Goal: Use online tool/utility: Utilize a website feature to perform a specific function

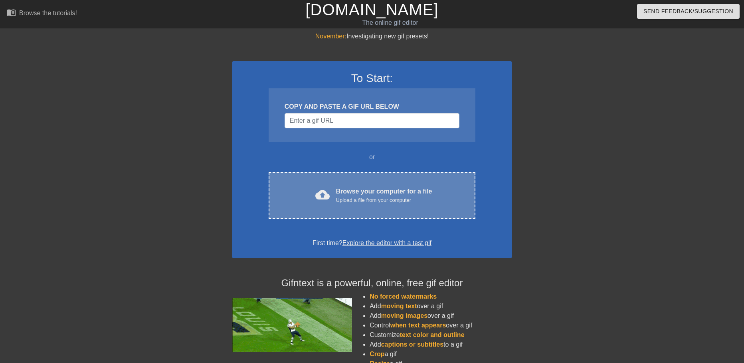
click at [373, 199] on div "Upload a file from your computer" at bounding box center [384, 200] width 96 height 8
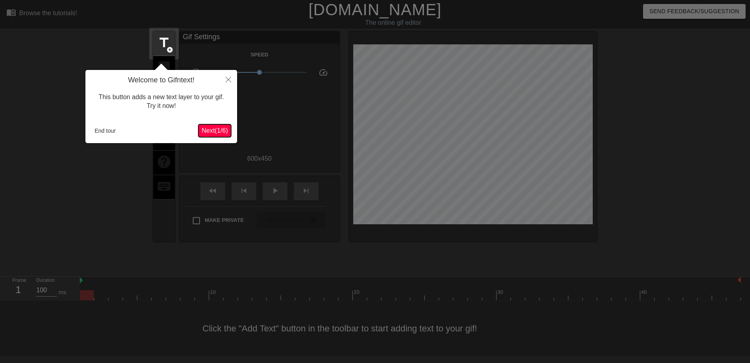
click at [214, 129] on span "Next ( 1 / 6 )" at bounding box center [215, 130] width 26 height 7
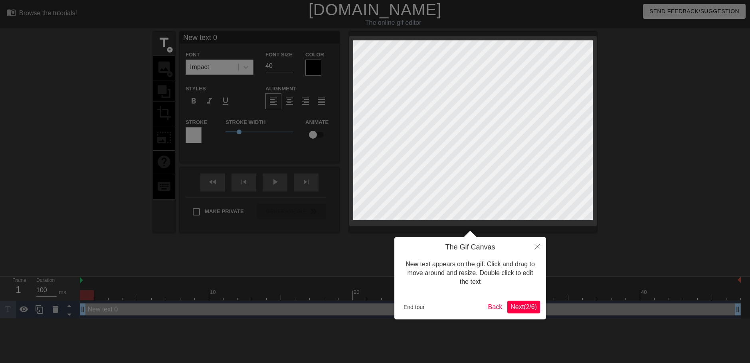
click at [527, 311] on button "Next ( 2 / 6 )" at bounding box center [523, 306] width 33 height 13
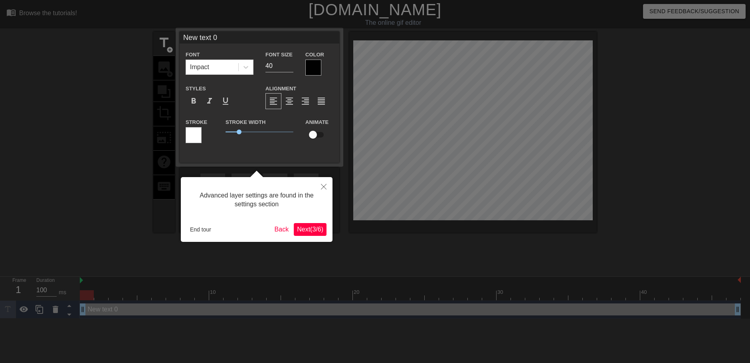
click at [302, 232] on span "Next ( 3 / 6 )" at bounding box center [310, 229] width 26 height 7
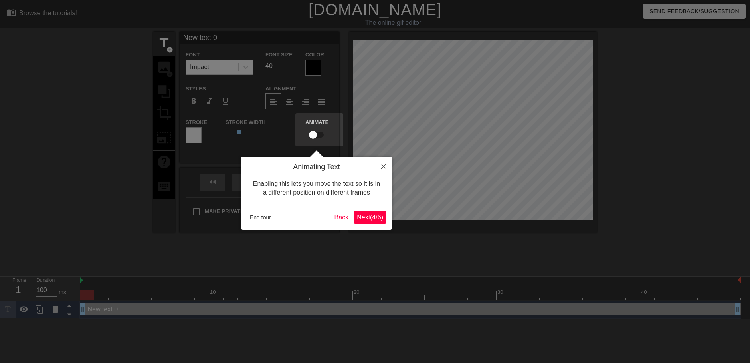
click at [374, 218] on span "Next ( 4 / 6 )" at bounding box center [370, 217] width 26 height 7
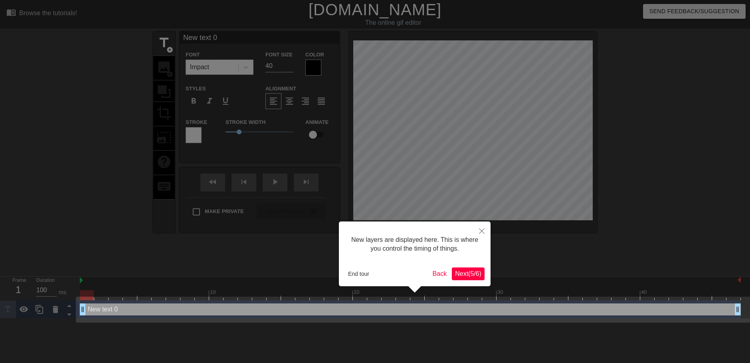
click at [469, 274] on span "Next ( 5 / 6 )" at bounding box center [468, 273] width 26 height 7
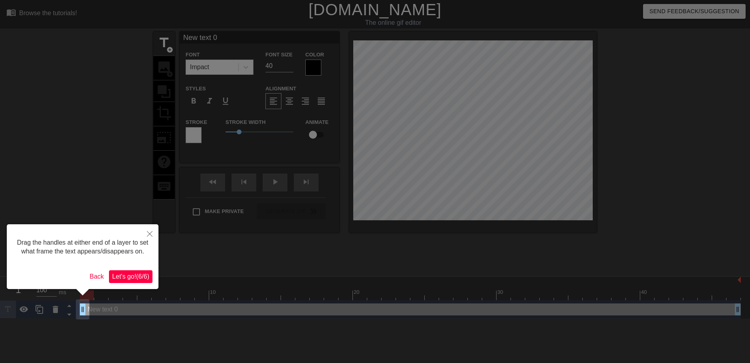
click at [124, 279] on span "Let's go! ( 6 / 6 )" at bounding box center [130, 276] width 37 height 7
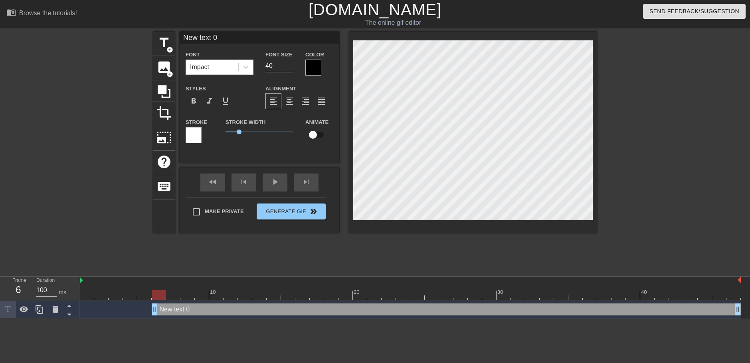
drag, startPoint x: 83, startPoint y: 310, endPoint x: 150, endPoint y: 314, distance: 67.6
click at [150, 314] on div "New text 0 drag_handle drag_handle" at bounding box center [410, 309] width 661 height 12
click at [173, 73] on span "add_circle" at bounding box center [170, 74] width 7 height 7
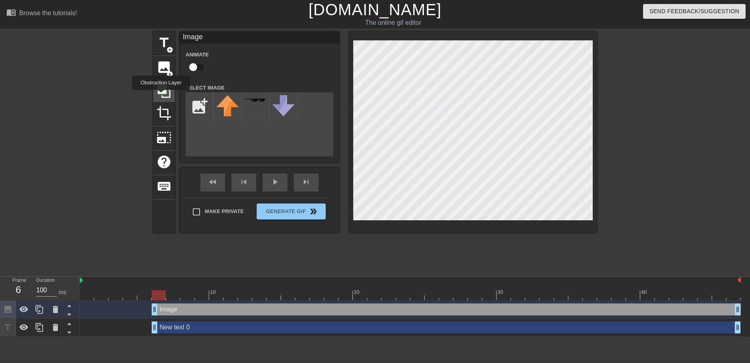
click at [161, 95] on icon at bounding box center [164, 91] width 15 height 15
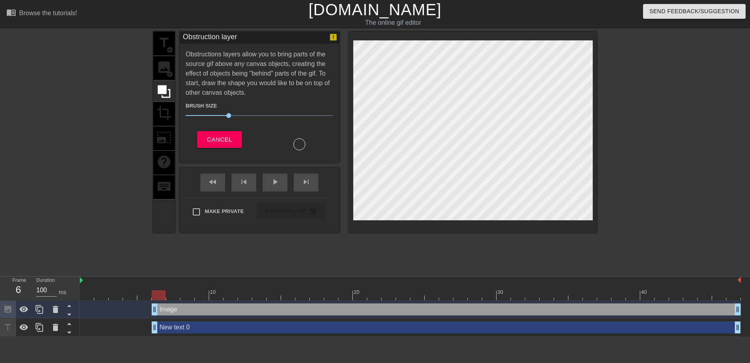
click at [166, 67] on div "title add_circle image add_circle crop photo_size_select_large help keyboard" at bounding box center [164, 132] width 22 height 201
click at [213, 132] on button "Cancel" at bounding box center [219, 139] width 44 height 17
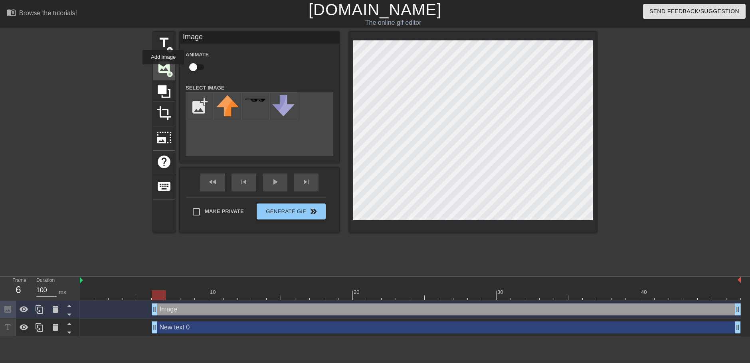
click at [163, 67] on span "image" at bounding box center [164, 66] width 15 height 15
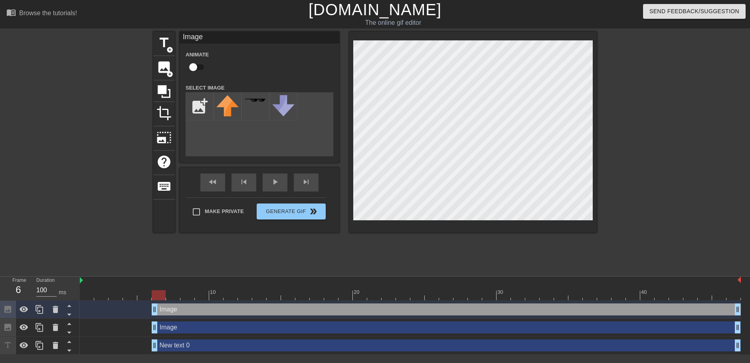
drag, startPoint x: 347, startPoint y: 163, endPoint x: 679, endPoint y: 166, distance: 331.4
click at [679, 166] on div at bounding box center [667, 152] width 120 height 240
click at [206, 102] on input "file" at bounding box center [199, 106] width 27 height 27
click at [195, 107] on input "file" at bounding box center [199, 106] width 27 height 27
type input "C:\fakepath\hatsunemikupng.jpg"
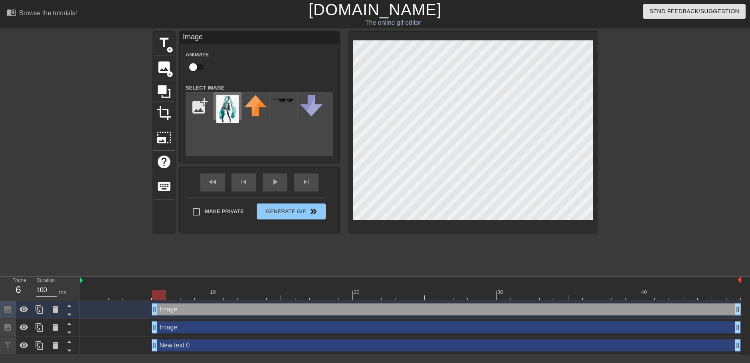
click at [228, 113] on img at bounding box center [227, 109] width 22 height 28
drag, startPoint x: 220, startPoint y: 314, endPoint x: 218, endPoint y: 328, distance: 13.9
click at [218, 328] on div "Image drag_handle drag_handle Image drag_handle drag_handle New text 0 drag_han…" at bounding box center [415, 327] width 670 height 54
click at [216, 327] on div "Image drag_handle drag_handle" at bounding box center [446, 327] width 589 height 12
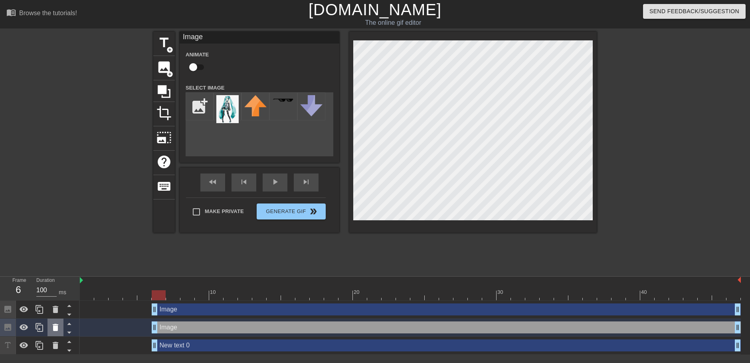
click at [59, 329] on icon at bounding box center [56, 327] width 10 height 10
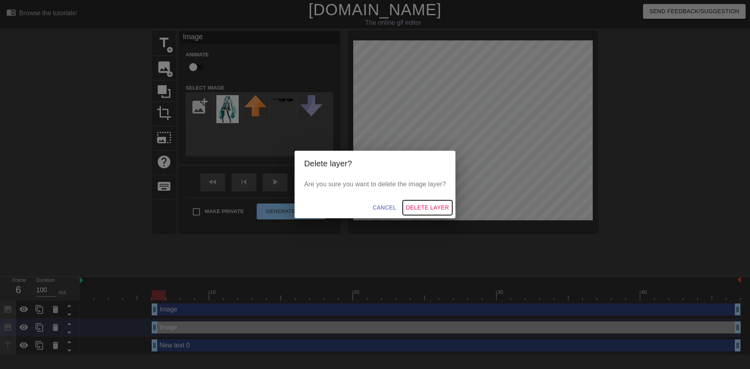
click at [412, 209] on span "Delete Layer" at bounding box center [427, 207] width 43 height 10
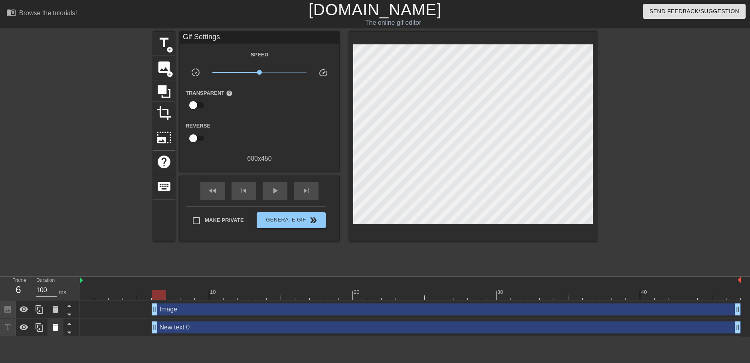
click at [58, 331] on icon at bounding box center [56, 327] width 10 height 10
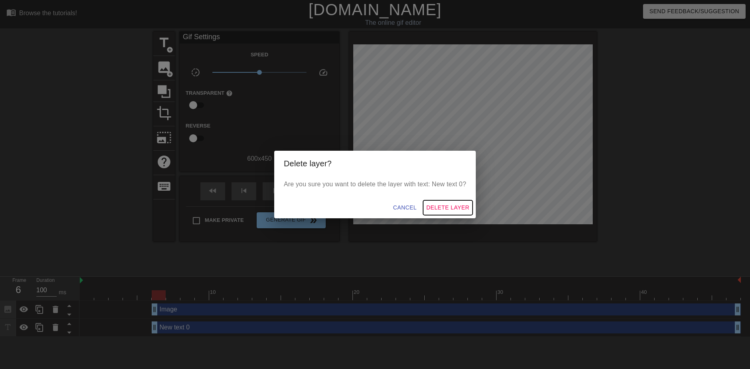
click at [449, 210] on span "Delete Layer" at bounding box center [447, 207] width 43 height 10
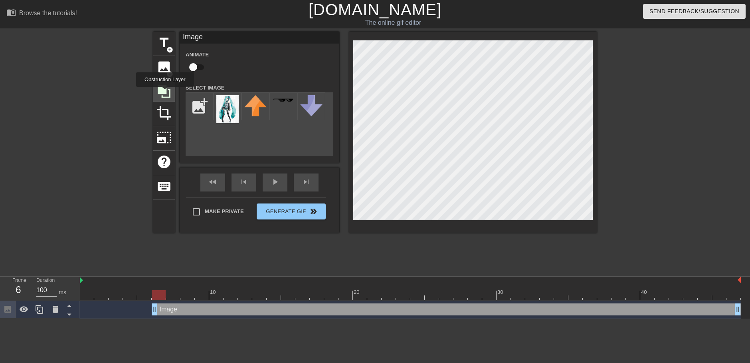
click at [165, 92] on icon at bounding box center [164, 91] width 13 height 13
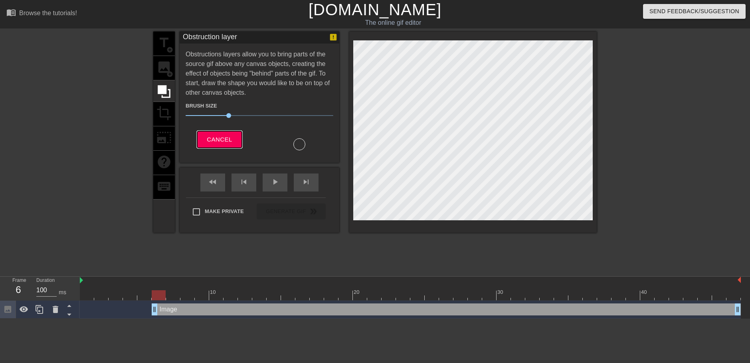
click at [214, 131] on button "Cancel" at bounding box center [219, 139] width 44 height 17
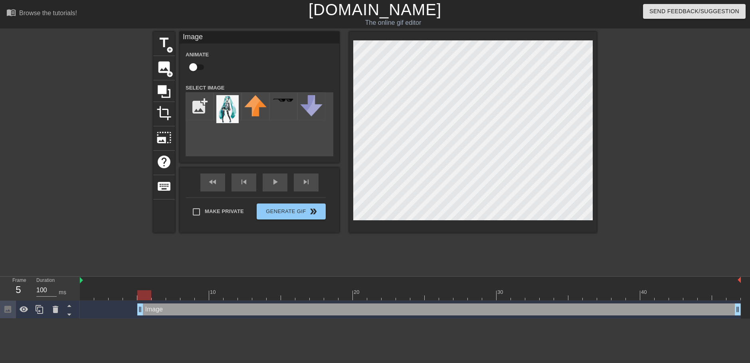
drag, startPoint x: 153, startPoint y: 310, endPoint x: 137, endPoint y: 313, distance: 15.8
click at [167, 93] on icon at bounding box center [164, 91] width 13 height 13
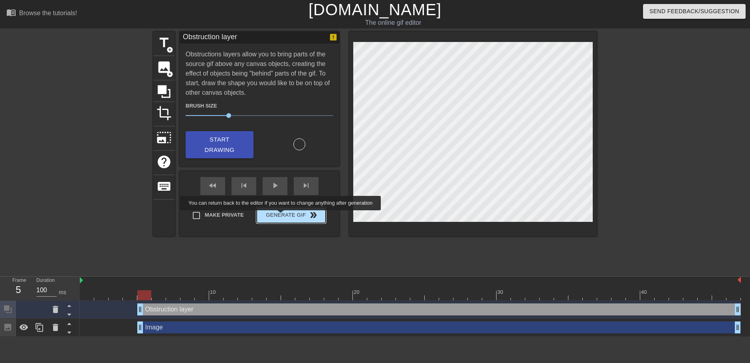
click at [283, 216] on span "Generate Gif double_arrow" at bounding box center [291, 215] width 63 height 10
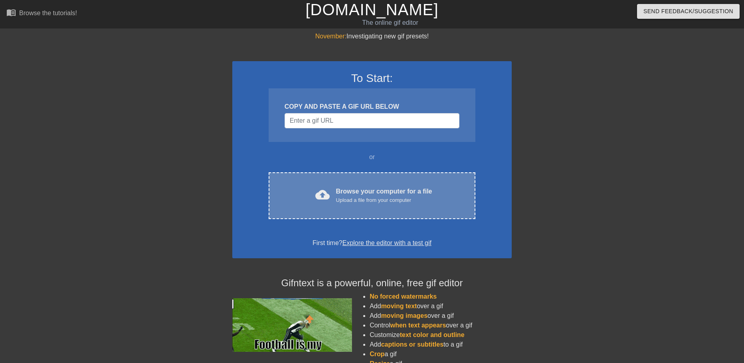
click at [371, 198] on div "Upload a file from your computer" at bounding box center [384, 200] width 96 height 8
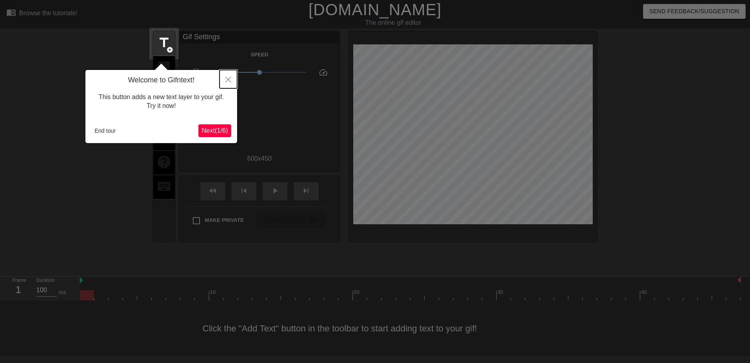
click at [226, 83] on button "Close" at bounding box center [229, 79] width 18 height 18
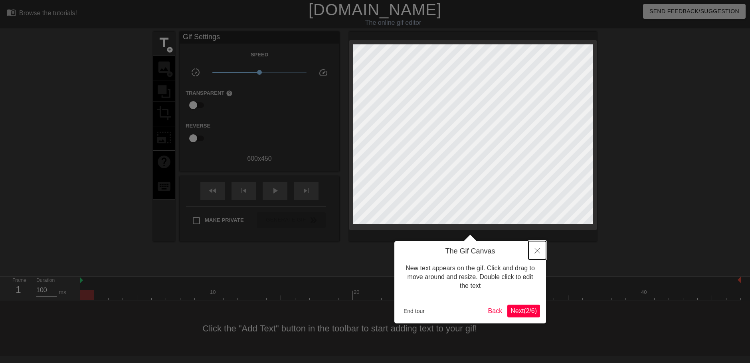
click at [539, 254] on button "Close" at bounding box center [538, 250] width 18 height 18
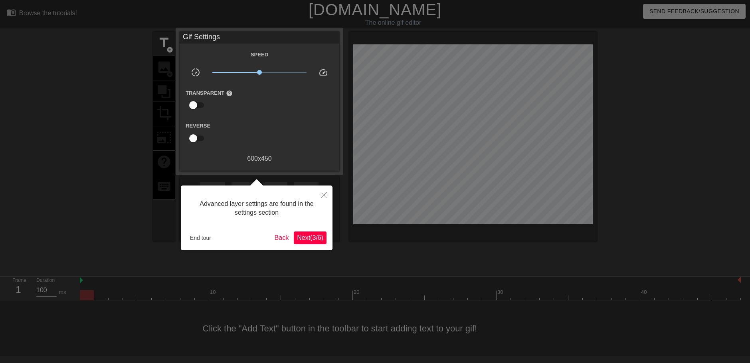
click at [319, 238] on span "Next ( 3 / 6 )" at bounding box center [310, 237] width 26 height 7
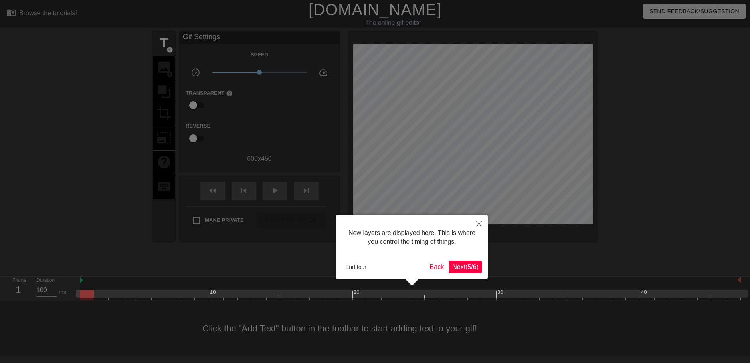
click at [464, 264] on span "Next ( 5 / 6 )" at bounding box center [465, 266] width 26 height 7
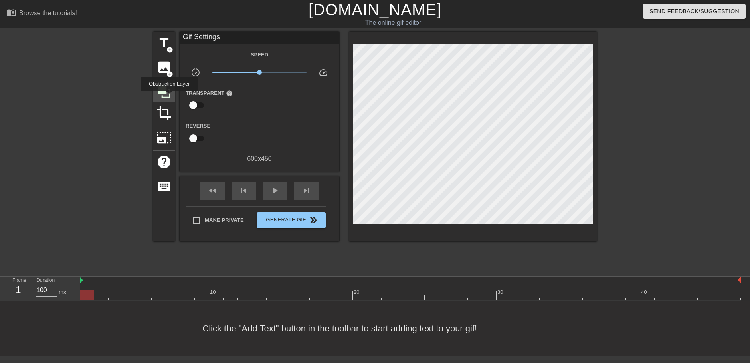
click at [159, 87] on icon at bounding box center [164, 91] width 13 height 13
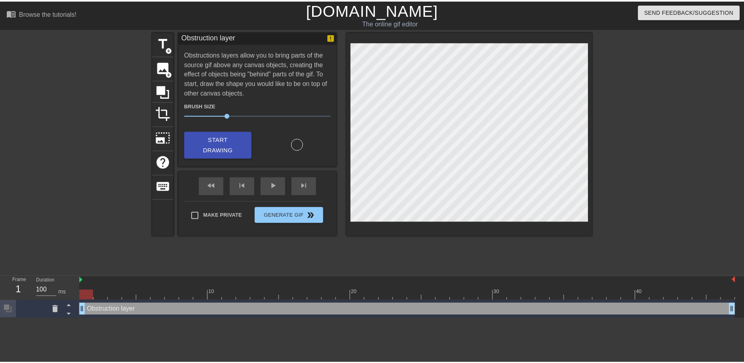
scroll to position [0, 0]
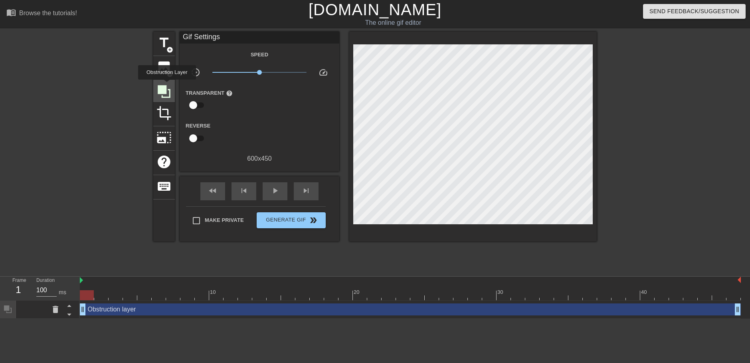
click at [167, 85] on icon at bounding box center [164, 91] width 15 height 15
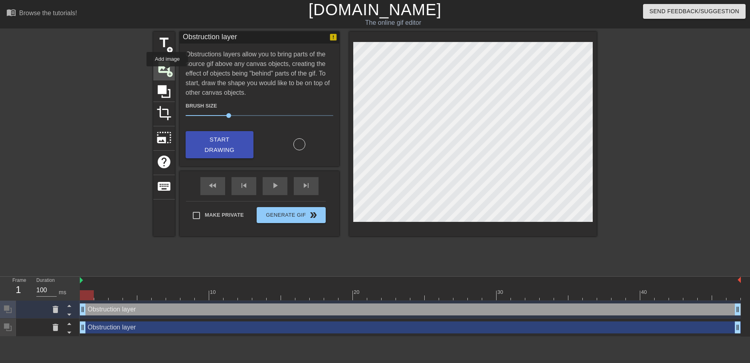
click at [168, 72] on span "add_circle" at bounding box center [170, 74] width 7 height 7
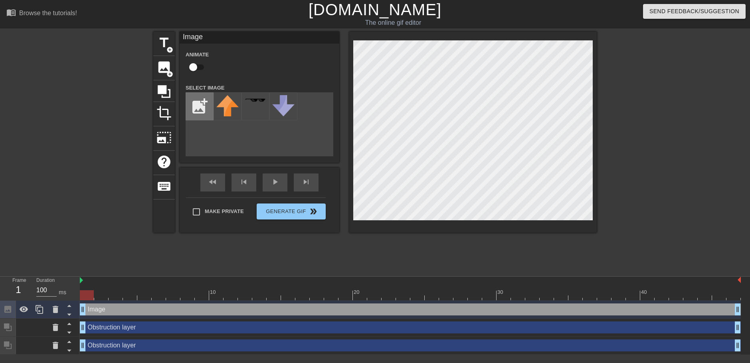
click at [192, 111] on input "file" at bounding box center [199, 106] width 27 height 27
type input "C:\fakepath\hatsunemikupng.jpg"
click at [224, 114] on img at bounding box center [227, 109] width 22 height 28
drag, startPoint x: 226, startPoint y: 311, endPoint x: 223, endPoint y: 349, distance: 37.6
click at [223, 349] on div "Image drag_handle drag_handle Obstruction layer drag_handle drag_handle Obstruc…" at bounding box center [415, 327] width 670 height 54
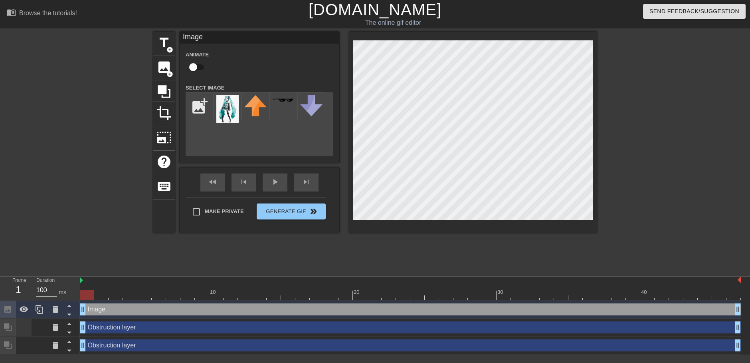
drag, startPoint x: 82, startPoint y: 313, endPoint x: 30, endPoint y: 321, distance: 52.5
click at [30, 321] on div "Frame 1 Duration 100 ms 10 20 30 40 Image drag_handle drag_handle Obstruction l…" at bounding box center [375, 315] width 750 height 78
drag, startPoint x: 81, startPoint y: 311, endPoint x: 12, endPoint y: 293, distance: 71.3
click at [11, 292] on div "Frame 1 Duration 100 ms 10 20 30 40 Image drag_handle drag_handle Obstruction l…" at bounding box center [375, 315] width 750 height 78
click at [167, 68] on span "image" at bounding box center [164, 66] width 15 height 15
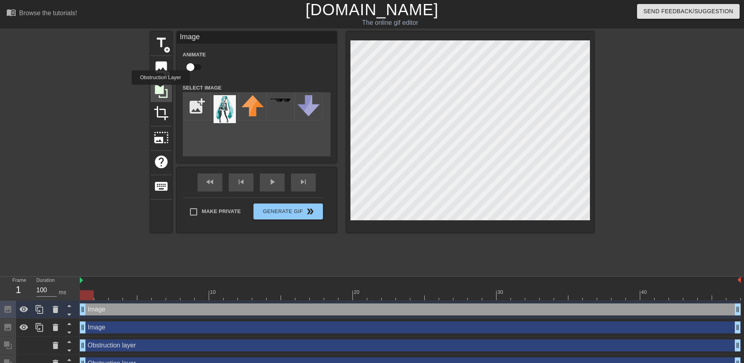
click at [161, 90] on icon at bounding box center [161, 91] width 13 height 13
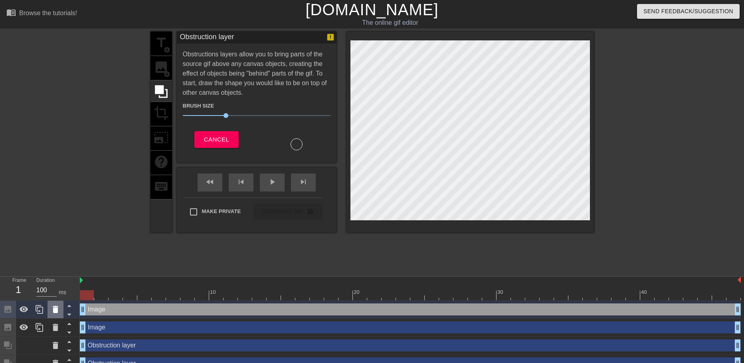
click at [52, 311] on icon at bounding box center [56, 309] width 10 height 10
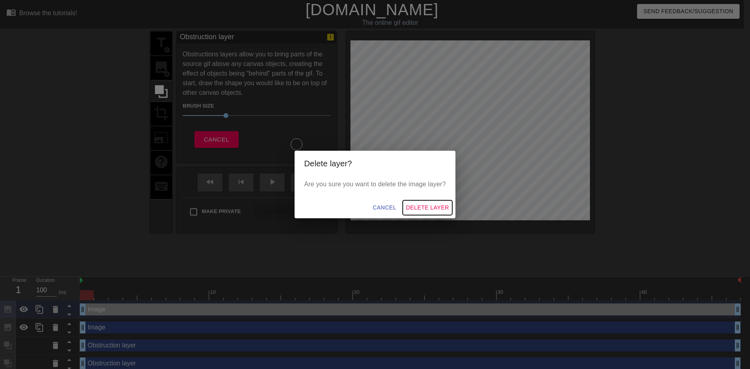
click at [424, 207] on span "Delete Layer" at bounding box center [427, 207] width 43 height 10
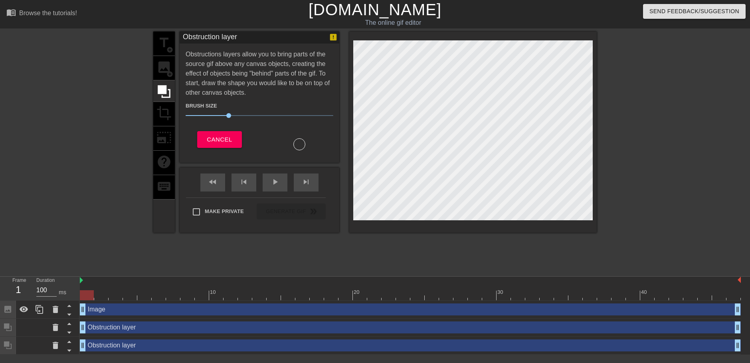
click at [218, 331] on div "Obstruction layer drag_handle drag_handle" at bounding box center [410, 327] width 661 height 12
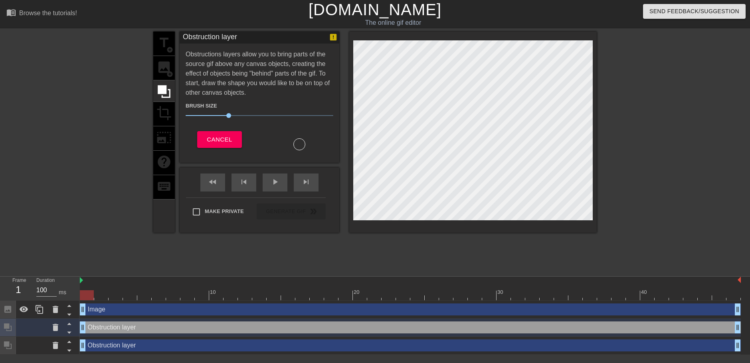
click at [186, 347] on div "Obstruction layer drag_handle drag_handle" at bounding box center [410, 345] width 661 height 12
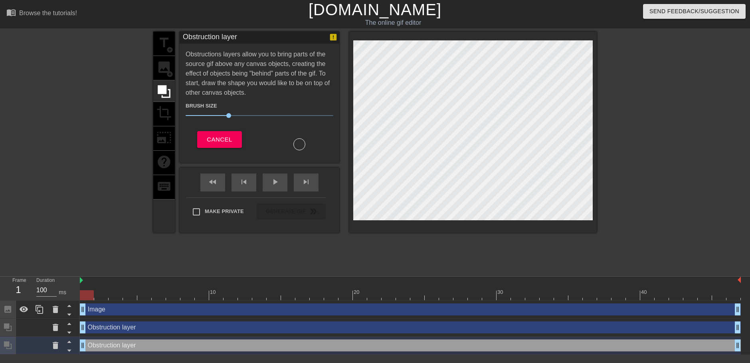
click at [200, 323] on div "Obstruction layer drag_handle drag_handle" at bounding box center [410, 327] width 661 height 12
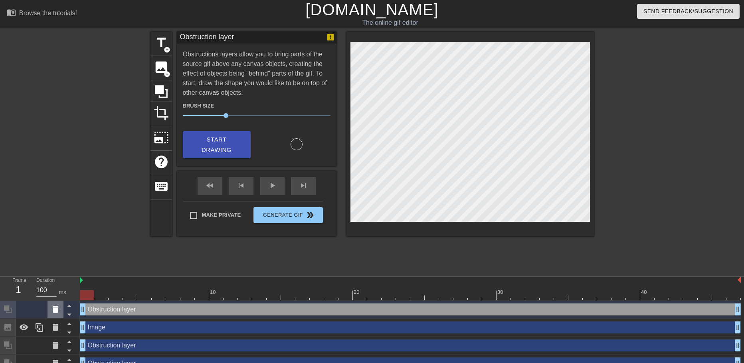
click at [55, 310] on icon at bounding box center [56, 308] width 6 height 7
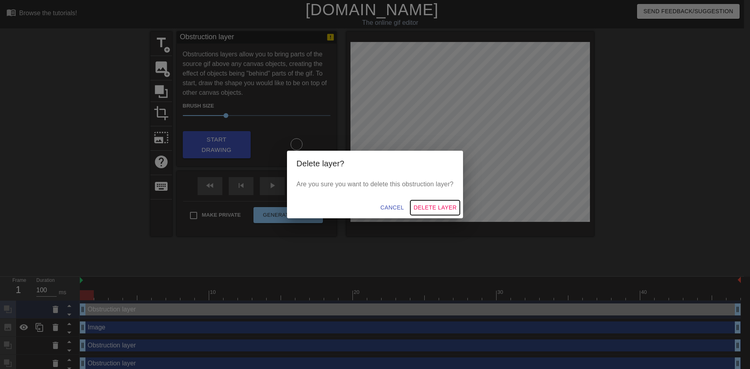
click at [429, 206] on span "Delete Layer" at bounding box center [435, 207] width 43 height 10
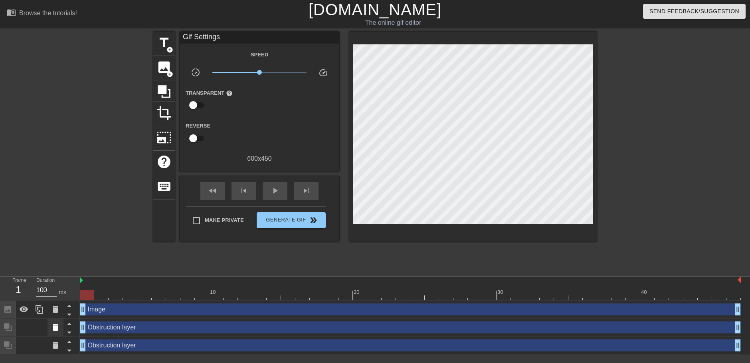
click at [58, 333] on div at bounding box center [56, 327] width 16 height 18
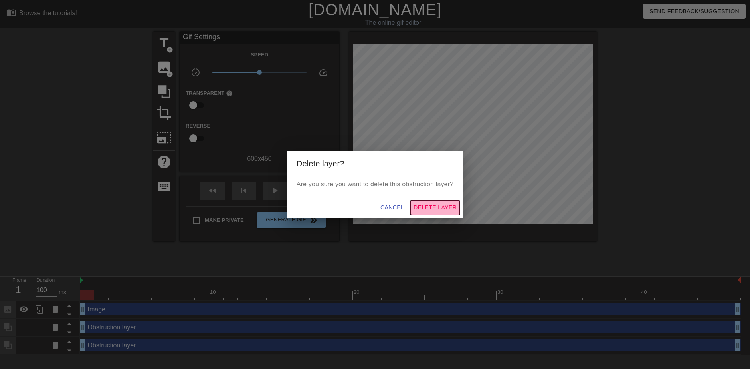
click at [430, 203] on span "Delete Layer" at bounding box center [435, 207] width 43 height 10
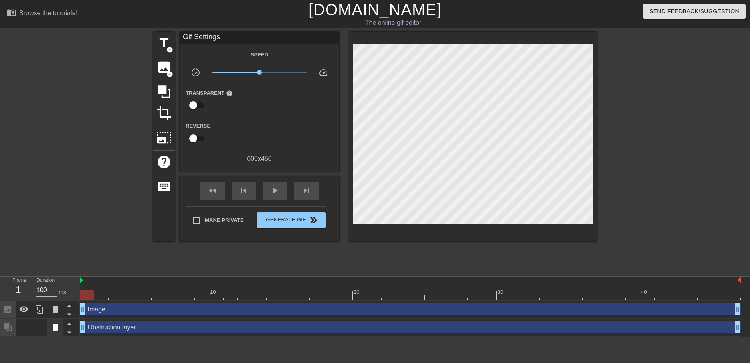
click at [53, 323] on icon at bounding box center [56, 327] width 10 height 10
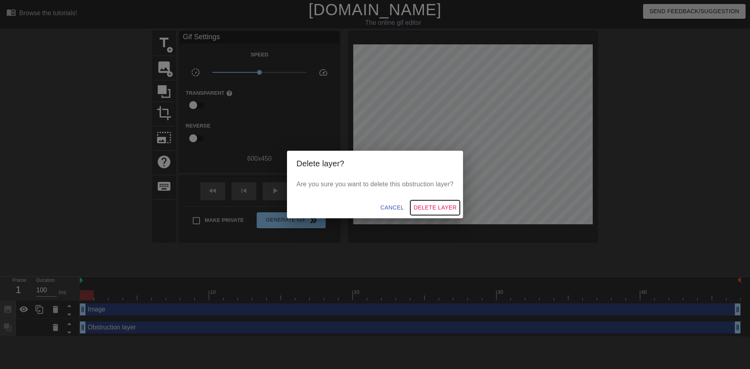
click at [429, 206] on span "Delete Layer" at bounding box center [435, 207] width 43 height 10
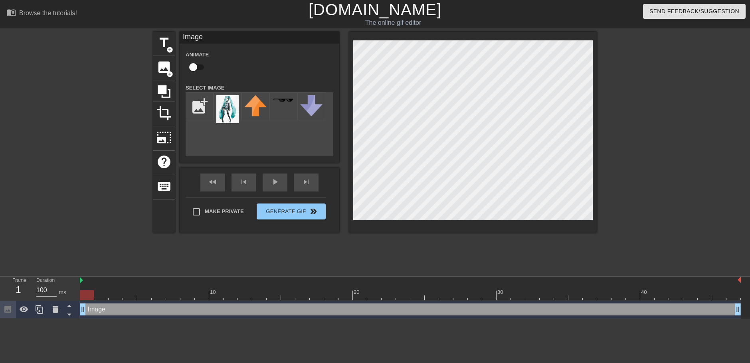
click at [460, 224] on div at bounding box center [473, 132] width 248 height 201
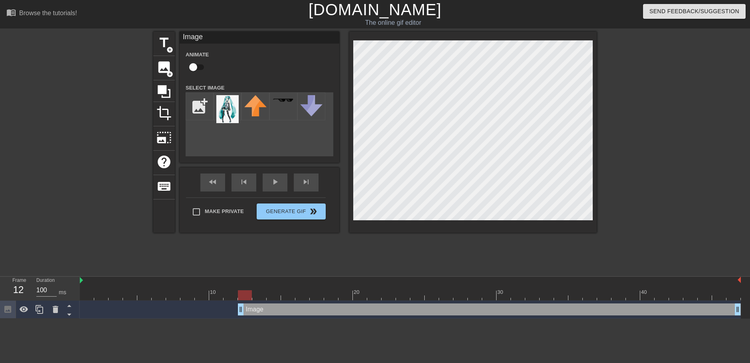
drag, startPoint x: 81, startPoint y: 308, endPoint x: 306, endPoint y: 309, distance: 224.8
click at [242, 318] on html "menu_book Browse the tutorials! [DOMAIN_NAME] The online gif editor Send Feedba…" at bounding box center [375, 159] width 750 height 318
click at [200, 110] on input "file" at bounding box center [199, 106] width 27 height 27
type input "C:\fakepath\hatsunemikupng.jpg"
click at [223, 107] on img at bounding box center [227, 109] width 22 height 28
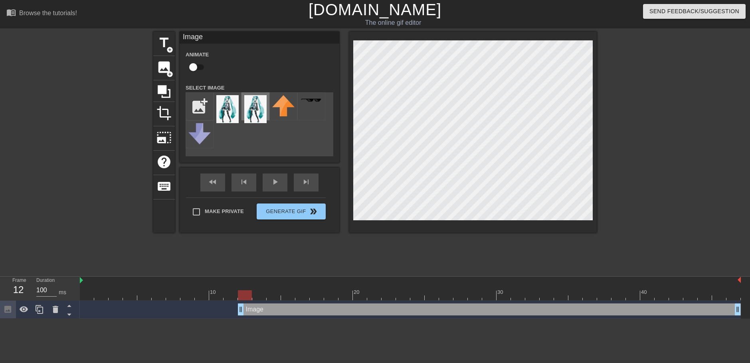
click at [251, 107] on img at bounding box center [255, 109] width 22 height 28
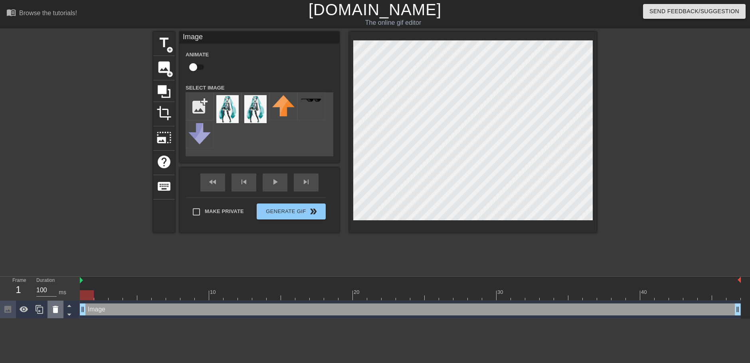
drag, startPoint x: 241, startPoint y: 311, endPoint x: 62, endPoint y: 305, distance: 178.6
click at [62, 305] on div "Frame 1 Duration 100 ms 10 20 30 40 Image drag_handle drag_handle" at bounding box center [375, 297] width 750 height 42
click at [194, 107] on input "file" at bounding box center [199, 106] width 27 height 27
click at [56, 308] on icon at bounding box center [56, 308] width 6 height 7
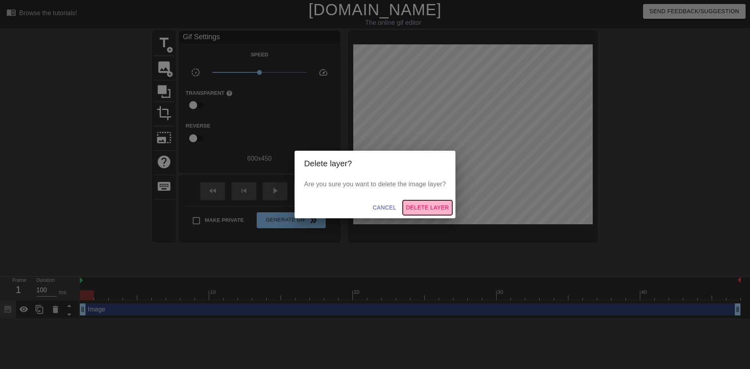
click at [429, 208] on span "Delete Layer" at bounding box center [427, 207] width 43 height 10
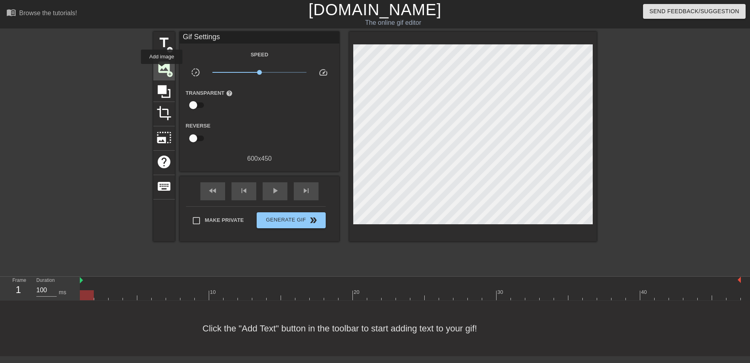
click at [162, 69] on span "image" at bounding box center [164, 66] width 15 height 15
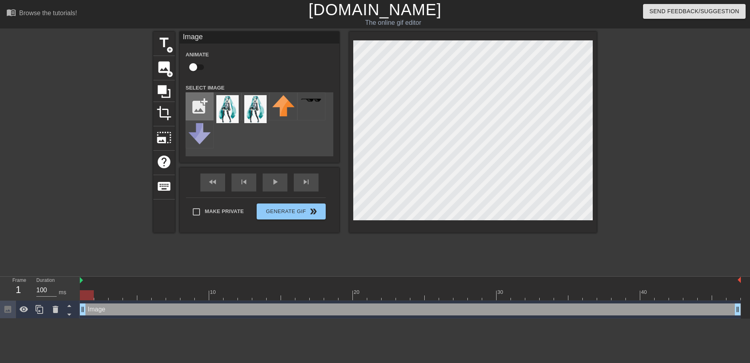
click at [195, 106] on input "file" at bounding box center [199, 106] width 27 height 27
click at [198, 101] on input "file" at bounding box center [199, 106] width 27 height 27
type input "C:\fakepath\hatsunemikupng.jpg"
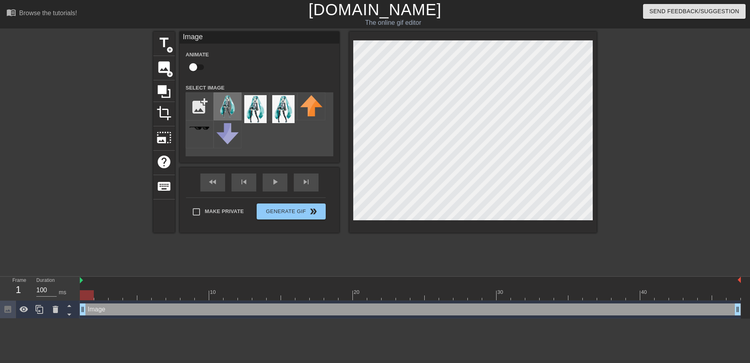
click at [232, 107] on img at bounding box center [227, 106] width 22 height 22
click at [410, 220] on div at bounding box center [473, 132] width 248 height 201
drag, startPoint x: 80, startPoint y: 311, endPoint x: 170, endPoint y: 305, distance: 90.0
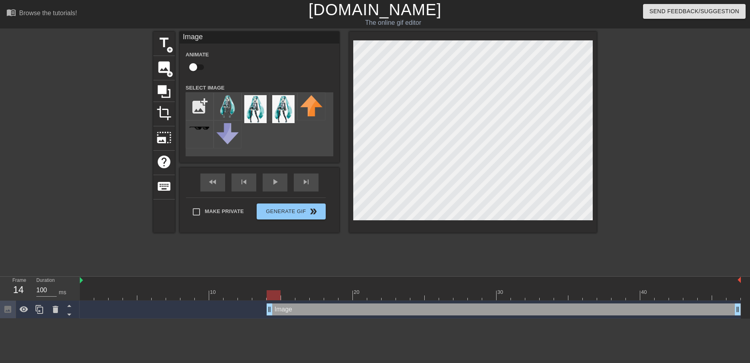
drag, startPoint x: 167, startPoint y: 313, endPoint x: 274, endPoint y: 320, distance: 106.9
click at [266, 318] on html "menu_book Browse the tutorials! [DOMAIN_NAME] The online gif editor Send Feedba…" at bounding box center [375, 159] width 750 height 318
drag, startPoint x: 270, startPoint y: 312, endPoint x: 147, endPoint y: 315, distance: 122.2
click at [148, 315] on div "Image drag_handle drag_handle" at bounding box center [410, 309] width 661 height 12
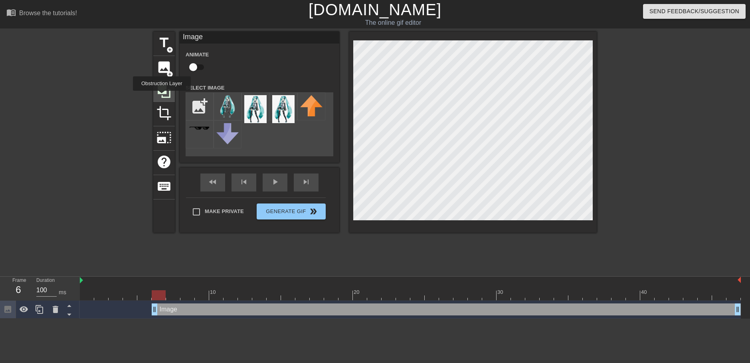
click at [162, 96] on icon at bounding box center [164, 91] width 13 height 13
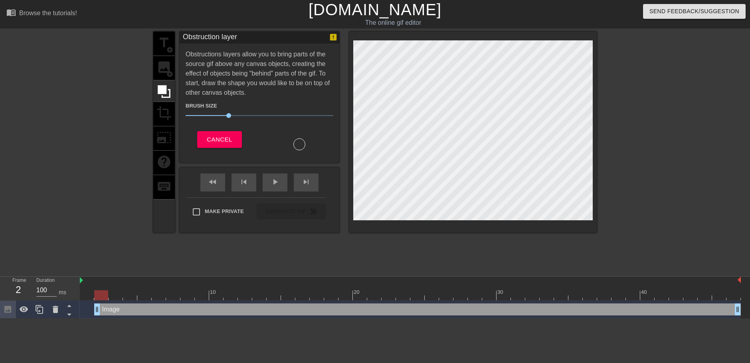
drag, startPoint x: 154, startPoint y: 310, endPoint x: 93, endPoint y: 306, distance: 61.6
click at [93, 306] on div "Image drag_handle drag_handle" at bounding box center [410, 309] width 661 height 12
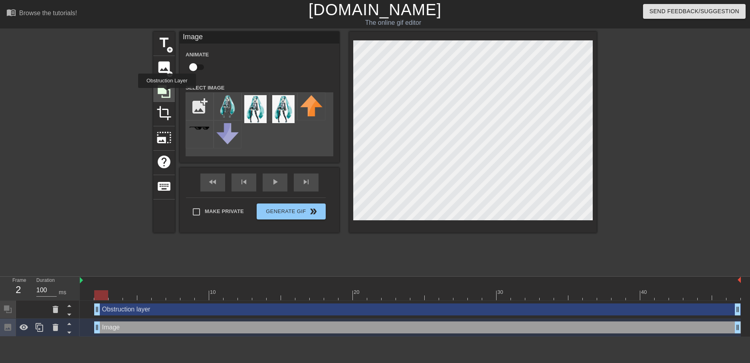
click at [167, 93] on icon at bounding box center [164, 91] width 15 height 15
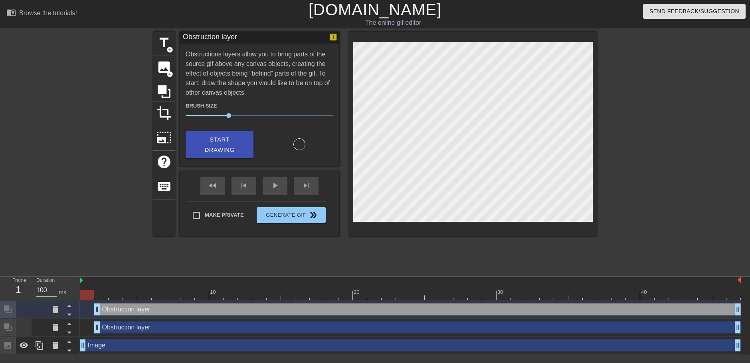
drag, startPoint x: 99, startPoint y: 345, endPoint x: 29, endPoint y: 329, distance: 71.7
click at [30, 329] on div "Frame 1 Duration 100 ms 10 20 30 40 Obstruction layer drag_handle drag_handle O…" at bounding box center [375, 315] width 750 height 78
click at [52, 309] on icon at bounding box center [56, 309] width 10 height 10
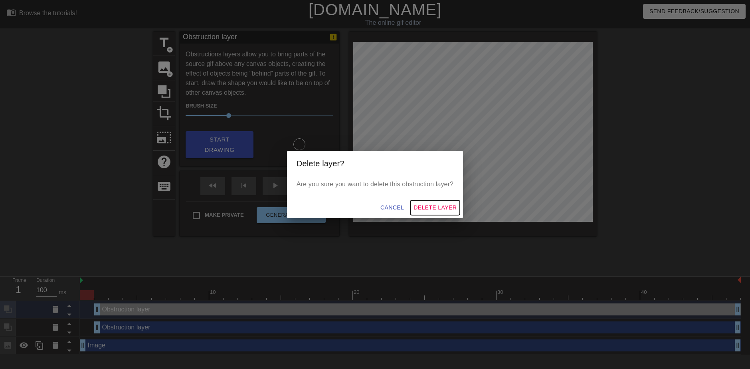
click at [442, 207] on span "Delete Layer" at bounding box center [435, 207] width 43 height 10
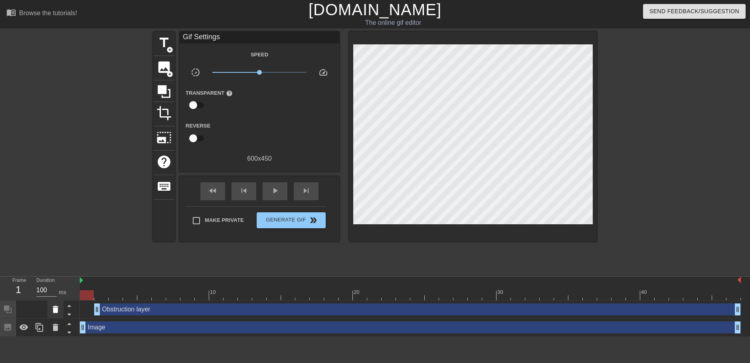
click at [56, 309] on icon at bounding box center [56, 308] width 6 height 7
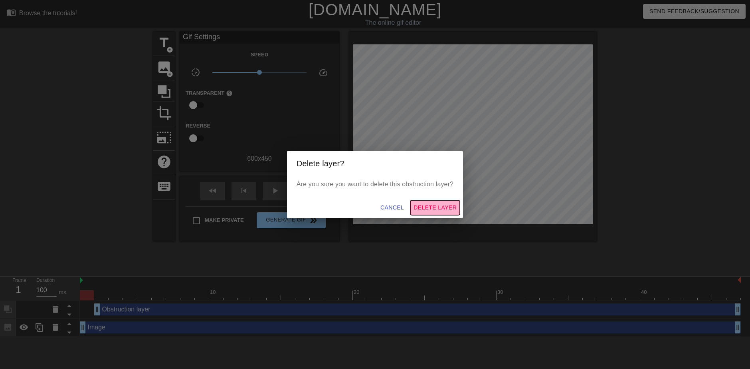
click at [442, 211] on span "Delete Layer" at bounding box center [435, 207] width 43 height 10
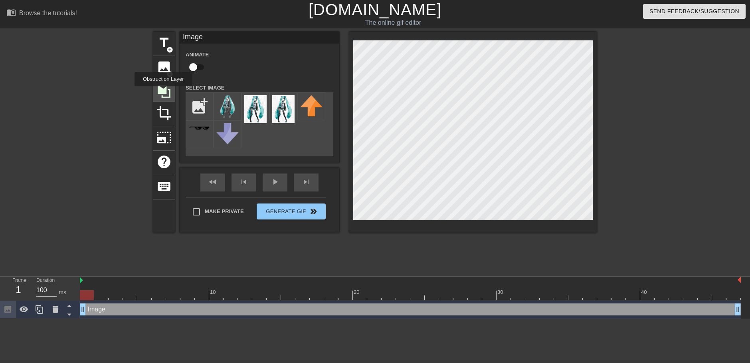
click at [164, 92] on icon at bounding box center [164, 91] width 13 height 13
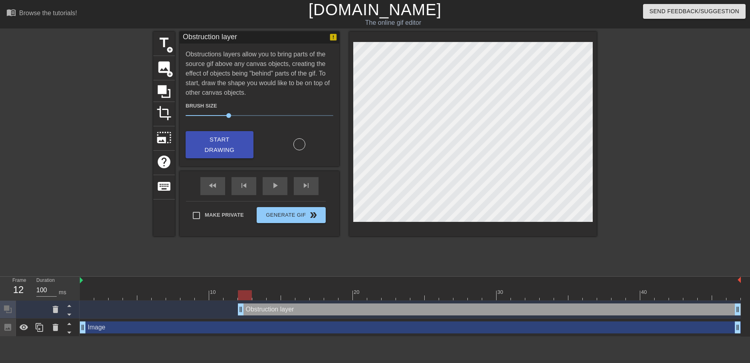
drag, startPoint x: 83, startPoint y: 311, endPoint x: 174, endPoint y: 330, distance: 93.8
click at [235, 331] on div "Obstruction layer drag_handle drag_handle Image drag_handle drag_handle" at bounding box center [415, 318] width 670 height 36
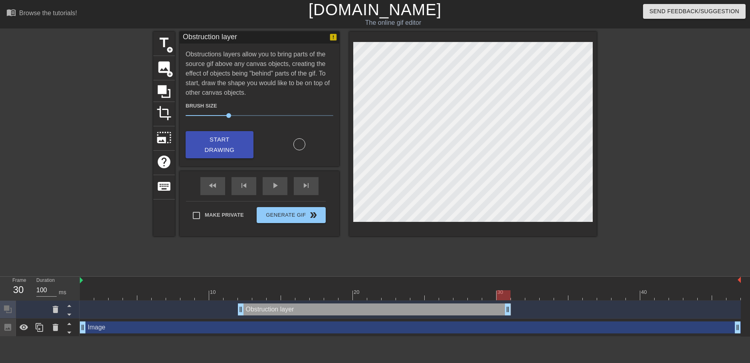
drag, startPoint x: 738, startPoint y: 309, endPoint x: 489, endPoint y: 323, distance: 249.5
click at [492, 327] on div "Obstruction layer drag_handle drag_handle Image drag_handle drag_handle" at bounding box center [415, 318] width 670 height 36
drag, startPoint x: 241, startPoint y: 311, endPoint x: 164, endPoint y: 312, distance: 77.1
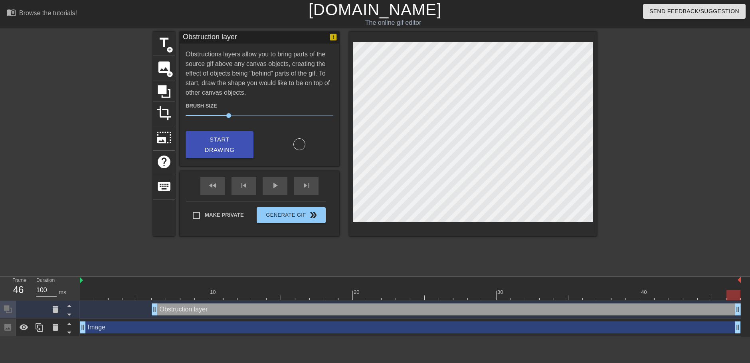
drag, startPoint x: 494, startPoint y: 311, endPoint x: 594, endPoint y: 281, distance: 104.6
click at [744, 317] on html "menu_book Browse the tutorials! [DOMAIN_NAME] The online gif editor Send Feedba…" at bounding box center [375, 168] width 750 height 336
click at [53, 308] on icon at bounding box center [56, 308] width 6 height 7
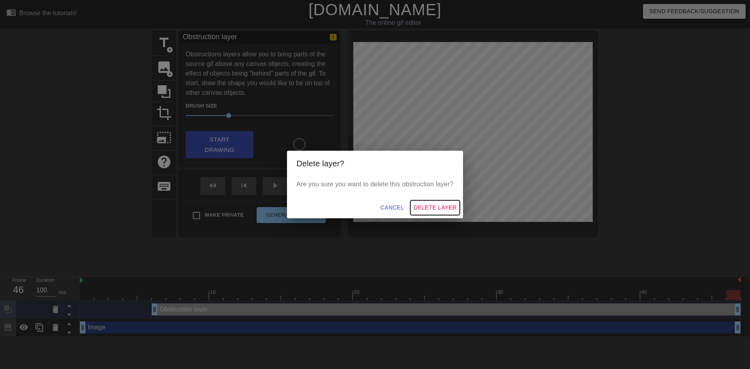
click at [439, 205] on span "Delete Layer" at bounding box center [435, 207] width 43 height 10
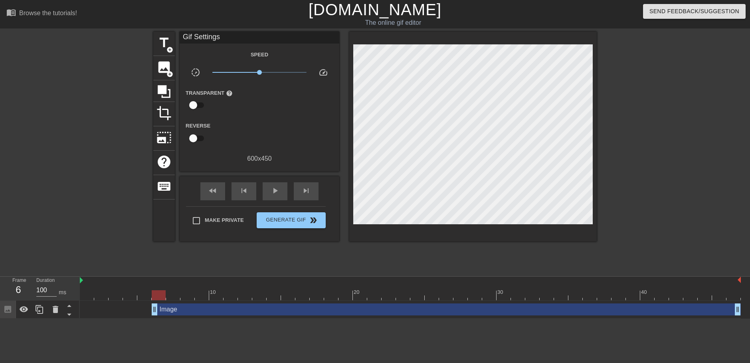
drag, startPoint x: 84, startPoint y: 311, endPoint x: 152, endPoint y: 321, distance: 68.6
click at [152, 318] on html "menu_book Browse the tutorials! [DOMAIN_NAME] The online gif editor Send Feedba…" at bounding box center [375, 159] width 750 height 318
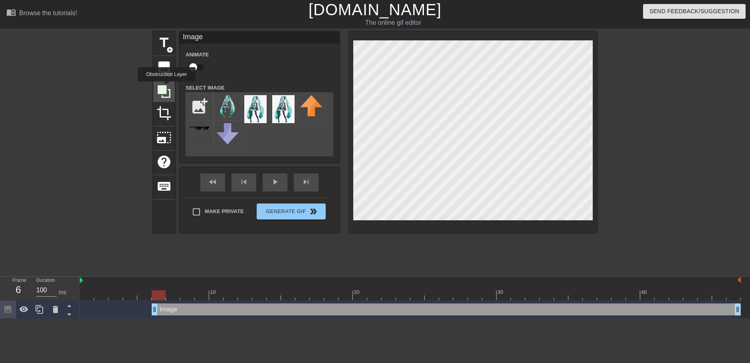
click at [167, 88] on icon at bounding box center [164, 91] width 15 height 15
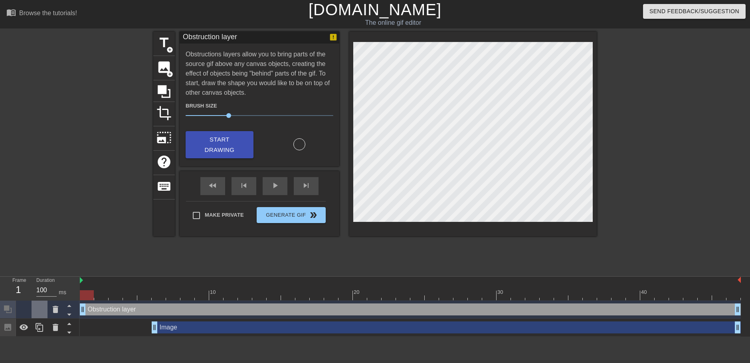
drag, startPoint x: 155, startPoint y: 311, endPoint x: 46, endPoint y: 308, distance: 109.5
click at [46, 308] on div "Frame 1 Duration 100 ms 10 20 30 40 Obstruction layer drag_handle drag_handle I…" at bounding box center [375, 306] width 750 height 60
drag, startPoint x: 82, startPoint y: 307, endPoint x: 54, endPoint y: 339, distance: 42.7
click at [46, 336] on html "menu_book Browse the tutorials! [DOMAIN_NAME] The online gif editor Send Feedba…" at bounding box center [375, 168] width 750 height 336
click at [187, 324] on div "Image drag_handle drag_handle" at bounding box center [446, 327] width 589 height 12
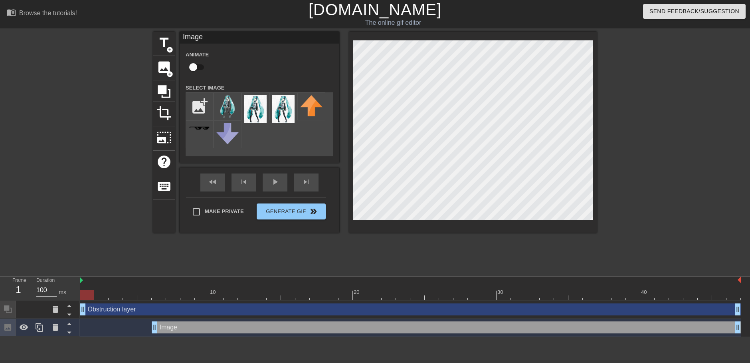
click at [190, 312] on div "Obstruction layer drag_handle drag_handle" at bounding box center [410, 309] width 661 height 12
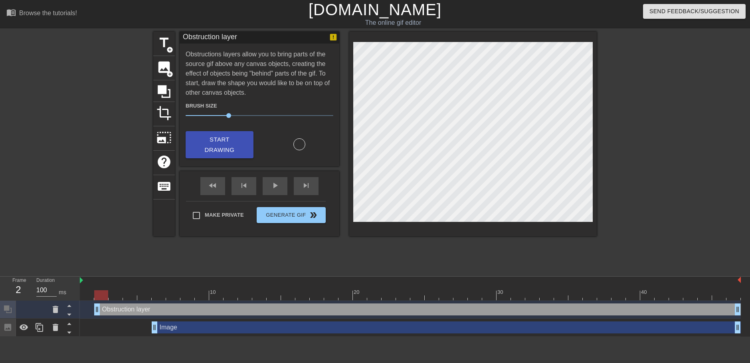
drag, startPoint x: 84, startPoint y: 309, endPoint x: 113, endPoint y: 321, distance: 31.2
click at [52, 313] on div "Frame 2 Duration 100 ms 10 20 30 40 Obstruction layer drag_handle drag_handle I…" at bounding box center [375, 306] width 750 height 60
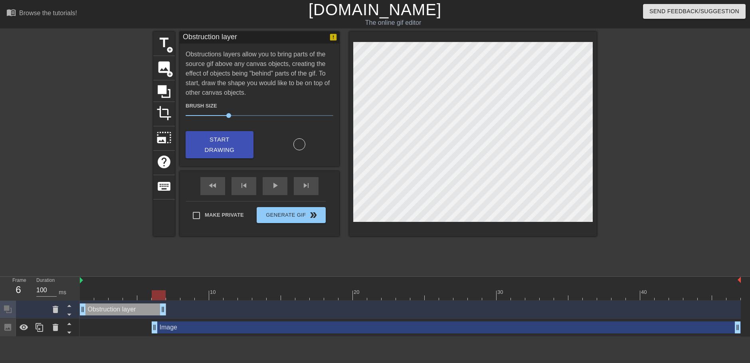
drag, startPoint x: 739, startPoint y: 312, endPoint x: 158, endPoint y: 311, distance: 581.0
click at [168, 331] on div "Image drag_handle drag_handle" at bounding box center [446, 327] width 589 height 12
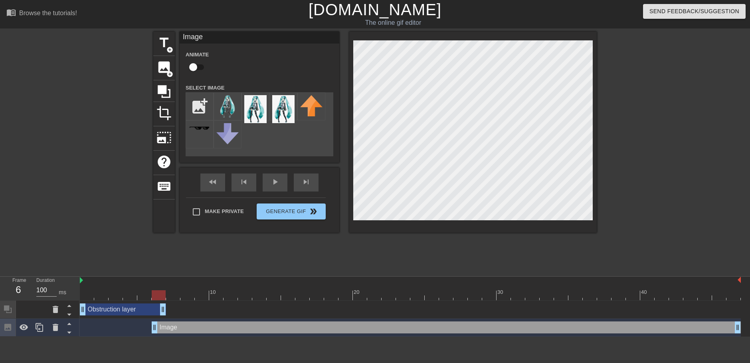
click at [258, 313] on div "Obstruction layer drag_handle drag_handle" at bounding box center [410, 309] width 661 height 12
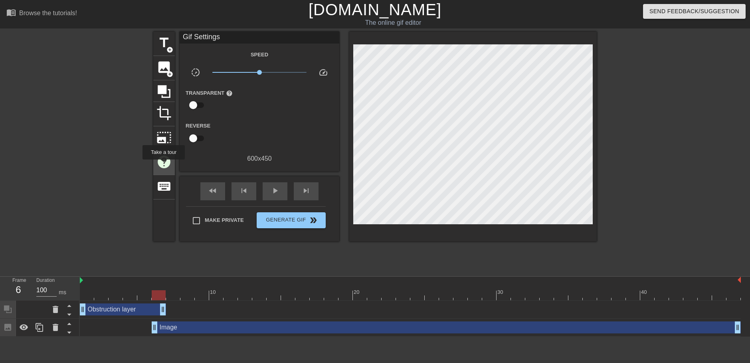
click at [165, 165] on span "help" at bounding box center [164, 161] width 15 height 15
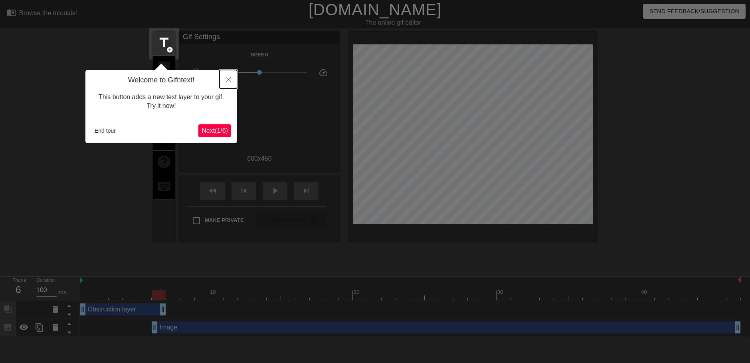
click at [226, 78] on button "Close" at bounding box center [229, 79] width 18 height 18
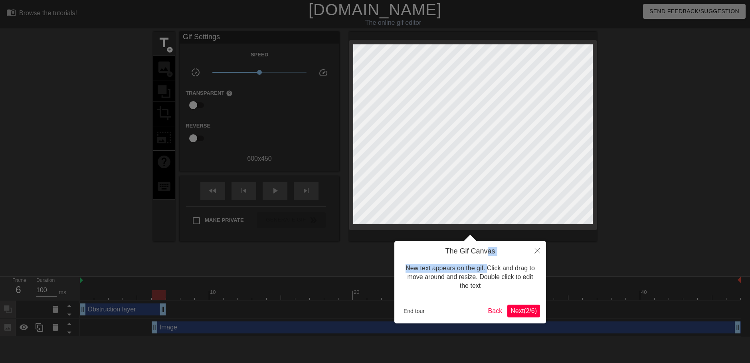
click at [489, 256] on div "The Gif Canvas New text appears on the gif. Click and drag to move around and r…" at bounding box center [470, 273] width 140 height 52
click at [557, 281] on div at bounding box center [375, 181] width 750 height 363
click at [539, 255] on button "Close" at bounding box center [538, 250] width 18 height 18
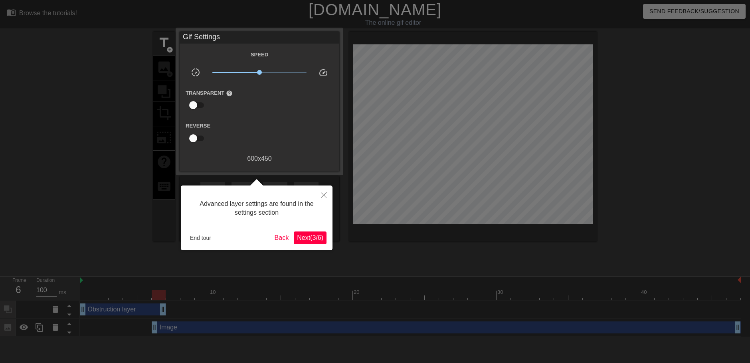
click at [498, 238] on div at bounding box center [375, 181] width 750 height 363
click at [314, 243] on button "Next ( 3 / 6 )" at bounding box center [310, 237] width 33 height 13
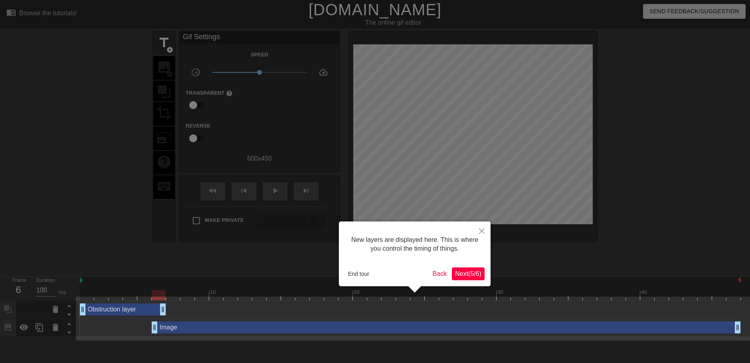
click at [482, 275] on button "Next ( 5 / 6 )" at bounding box center [468, 273] width 33 height 13
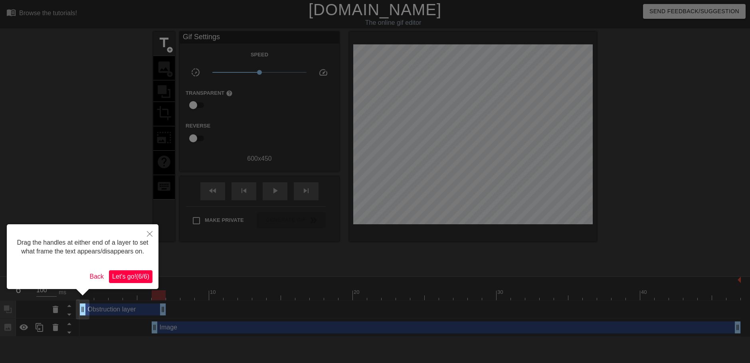
click at [132, 275] on span "Let's go! ( 6 / 6 )" at bounding box center [130, 276] width 37 height 7
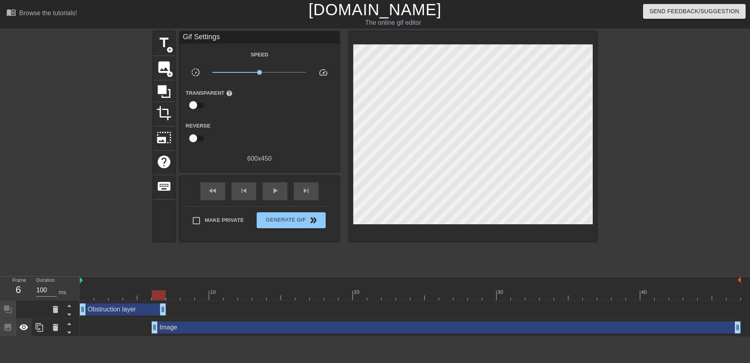
click at [22, 327] on icon at bounding box center [24, 327] width 10 height 10
click at [195, 135] on input "checkbox" at bounding box center [193, 138] width 46 height 15
click at [195, 135] on input "checkbox" at bounding box center [201, 138] width 46 height 15
click at [195, 135] on input "checkbox" at bounding box center [193, 138] width 46 height 15
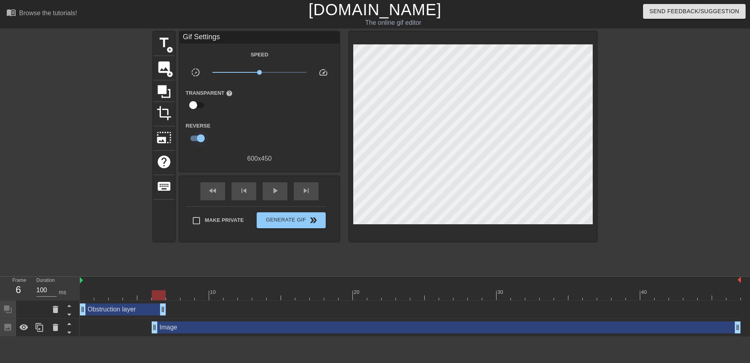
click at [195, 135] on input "checkbox" at bounding box center [201, 138] width 46 height 15
checkbox input "false"
click at [273, 184] on div "play_arrow" at bounding box center [275, 191] width 25 height 18
click at [232, 295] on div at bounding box center [410, 295] width 661 height 10
drag, startPoint x: 228, startPoint y: 298, endPoint x: 152, endPoint y: 301, distance: 76.3
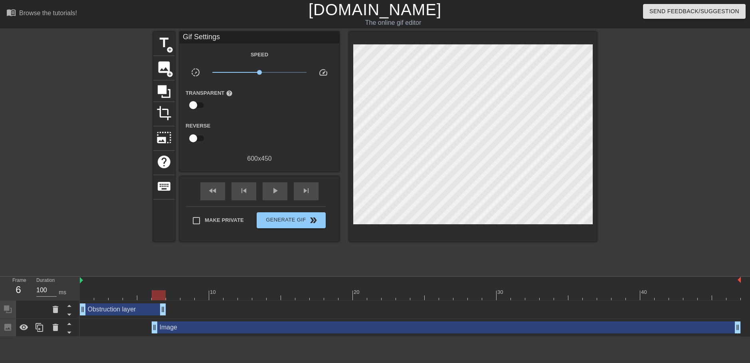
click at [152, 301] on div "10 20 30 40 Obstruction layer drag_handle drag_handle Image drag_handle drag_ha…" at bounding box center [415, 306] width 670 height 60
click at [170, 329] on div "Image drag_handle drag_handle" at bounding box center [446, 327] width 589 height 12
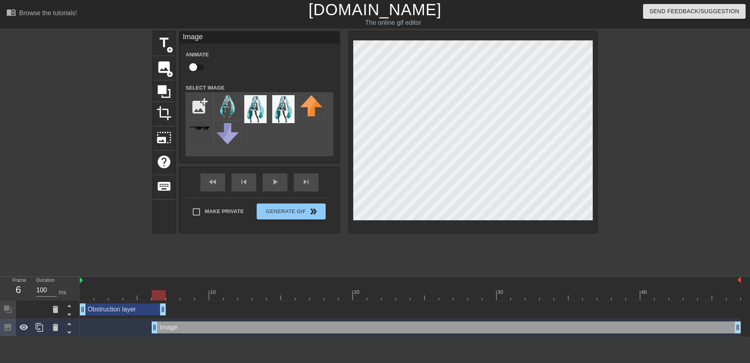
click at [123, 312] on div "Obstruction layer drag_handle drag_handle" at bounding box center [123, 309] width 86 height 12
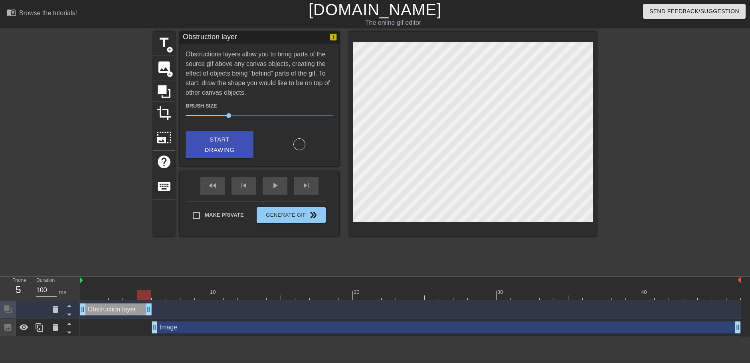
drag, startPoint x: 162, startPoint y: 307, endPoint x: 147, endPoint y: 310, distance: 15.1
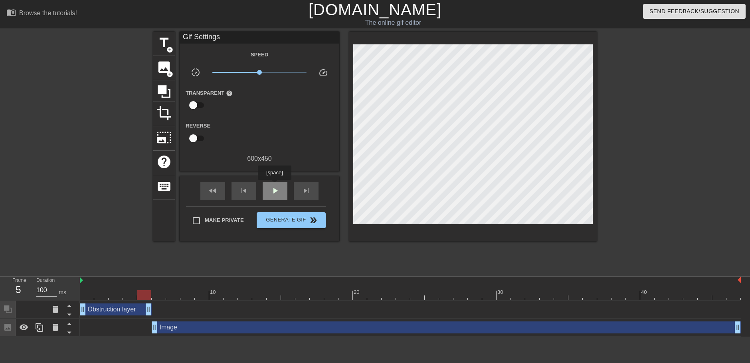
click at [275, 186] on span "play_arrow" at bounding box center [275, 191] width 10 height 10
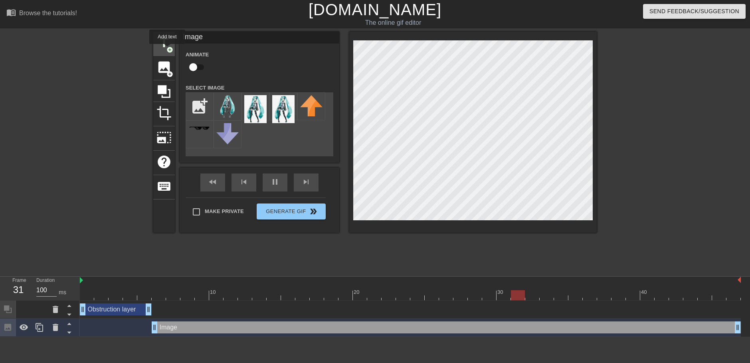
click at [168, 50] on span "add_circle" at bounding box center [170, 49] width 7 height 7
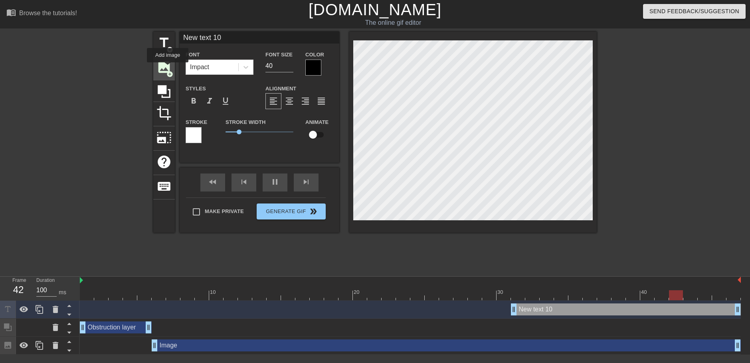
click at [168, 68] on span "image" at bounding box center [164, 66] width 15 height 15
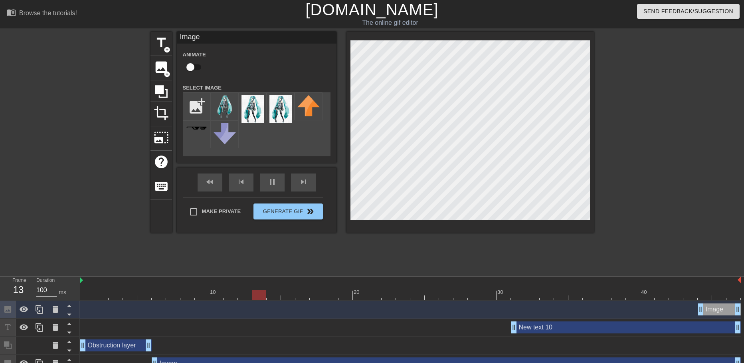
click at [194, 70] on input "checkbox" at bounding box center [191, 66] width 46 height 15
checkbox input "true"
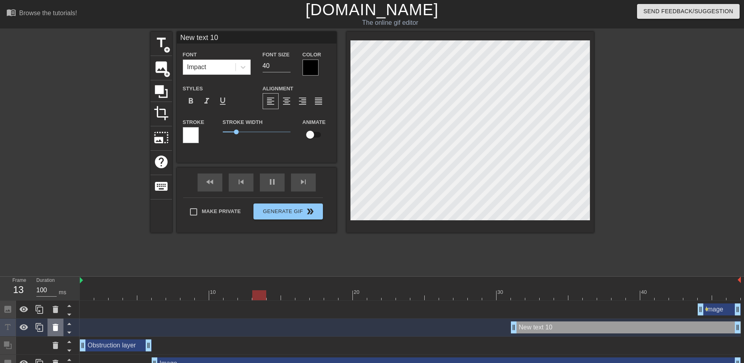
click at [60, 327] on icon at bounding box center [56, 327] width 10 height 10
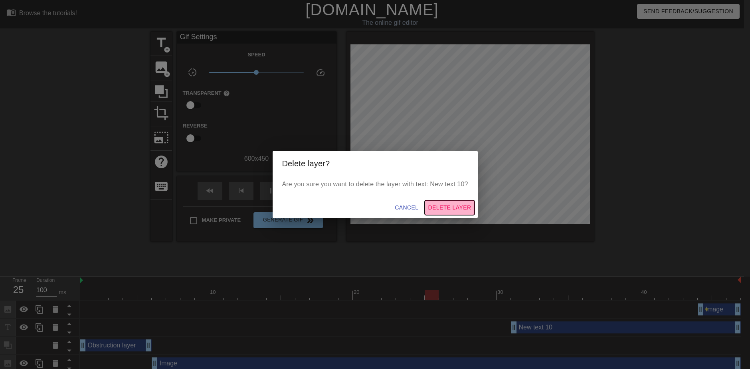
click at [453, 207] on span "Delete Layer" at bounding box center [449, 207] width 43 height 10
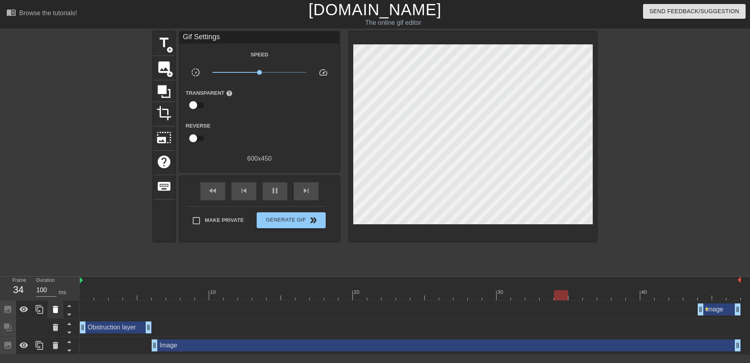
click at [54, 309] on icon at bounding box center [56, 308] width 6 height 7
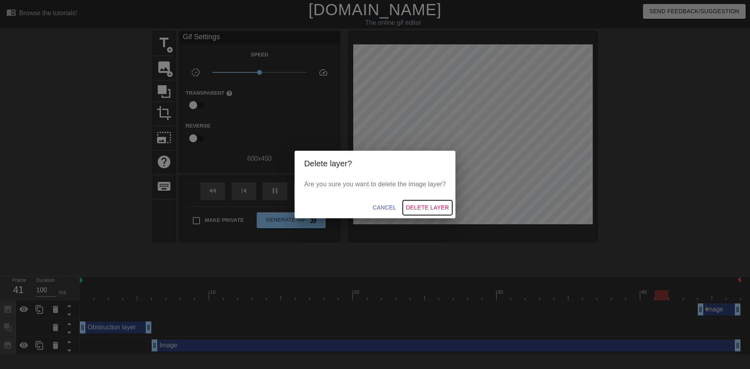
click at [413, 206] on span "Delete Layer" at bounding box center [427, 207] width 43 height 10
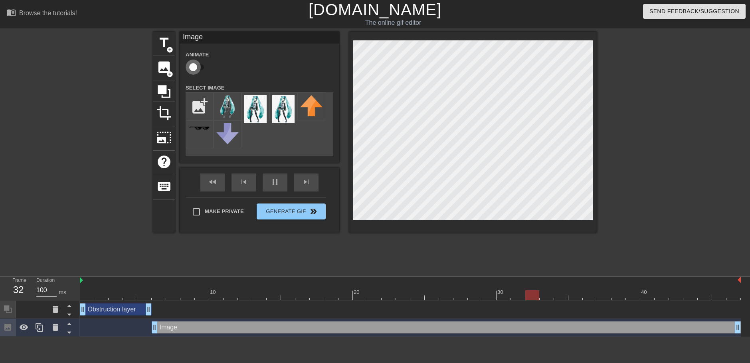
click at [194, 69] on input "checkbox" at bounding box center [193, 66] width 46 height 15
click at [402, 227] on div at bounding box center [473, 132] width 248 height 201
click at [202, 71] on input "checkbox" at bounding box center [201, 66] width 46 height 15
click at [202, 71] on input "checkbox" at bounding box center [193, 66] width 46 height 15
checkbox input "true"
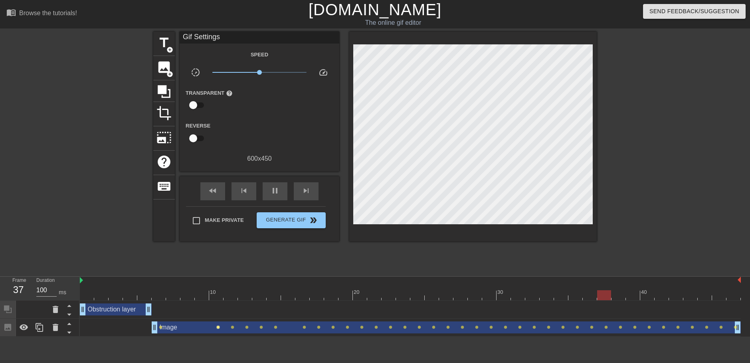
click at [218, 326] on span "lens" at bounding box center [218, 327] width 4 height 4
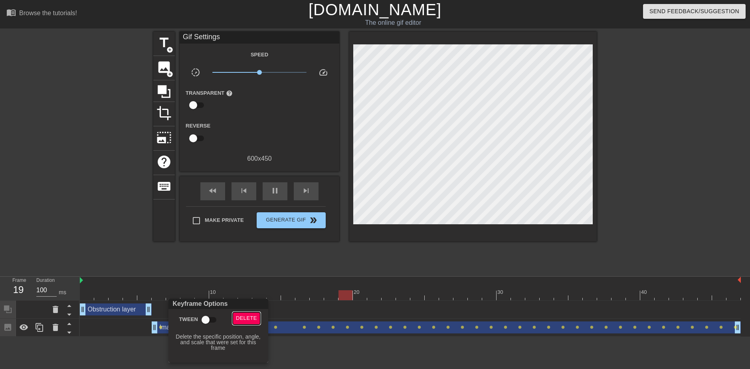
click at [252, 319] on span "Delete" at bounding box center [246, 317] width 21 height 9
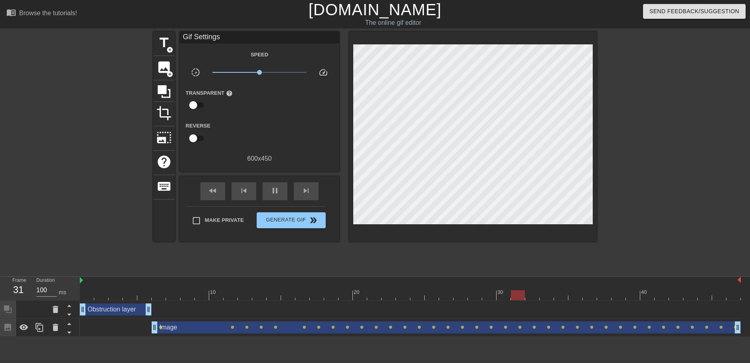
click at [234, 327] on div "Image drag_handle drag_handle" at bounding box center [446, 327] width 589 height 12
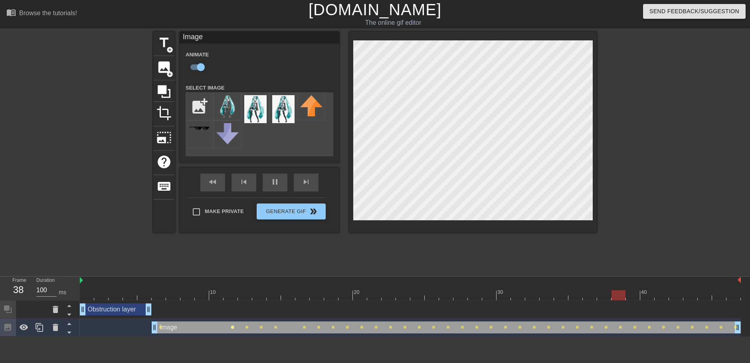
click at [232, 327] on span "lens" at bounding box center [233, 327] width 4 height 4
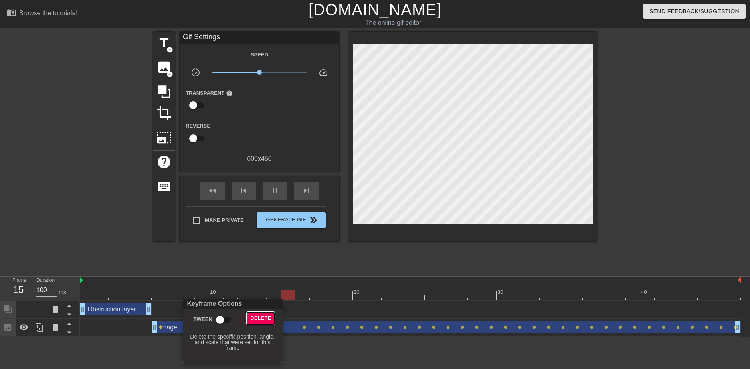
click at [269, 317] on span "Delete" at bounding box center [260, 317] width 21 height 9
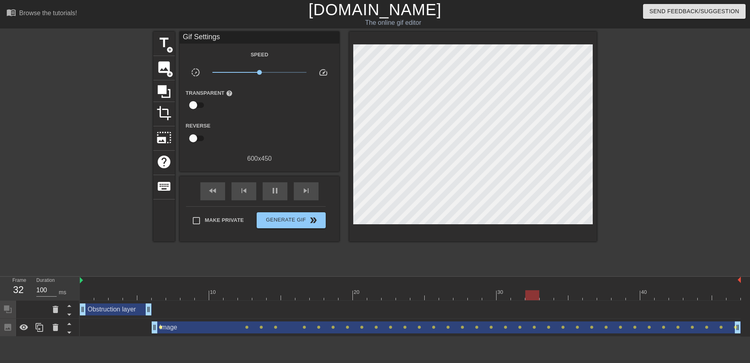
click at [161, 327] on span "lens" at bounding box center [161, 327] width 4 height 4
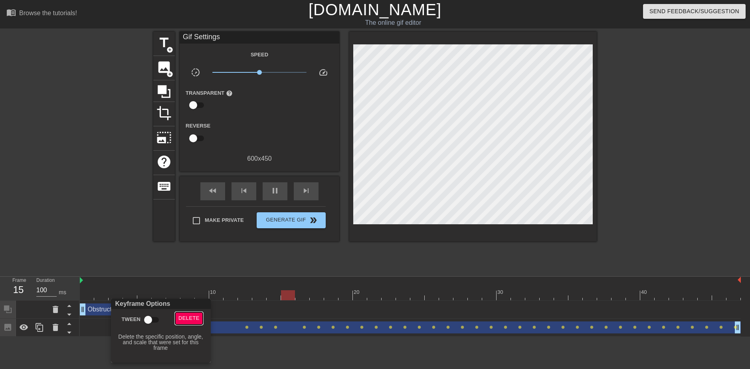
click at [193, 319] on span "Delete" at bounding box center [188, 317] width 21 height 9
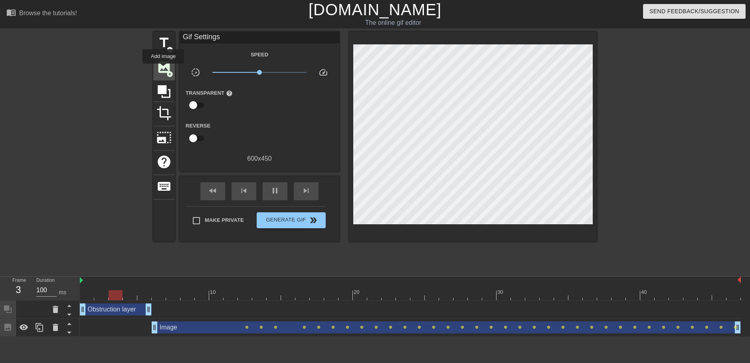
click at [164, 68] on span "image" at bounding box center [164, 66] width 15 height 15
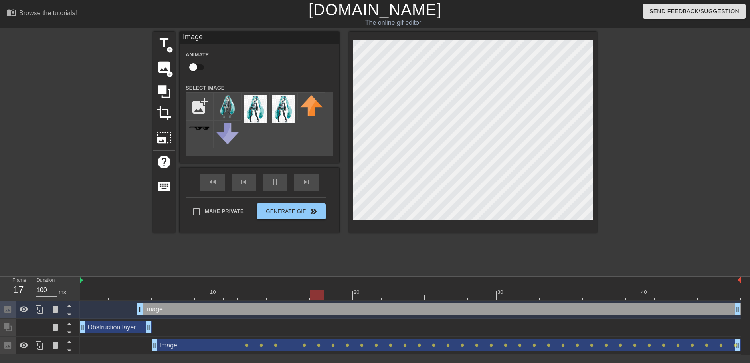
click at [204, 68] on input "checkbox" at bounding box center [193, 66] width 46 height 15
checkbox input "true"
click at [54, 310] on icon at bounding box center [56, 308] width 6 height 7
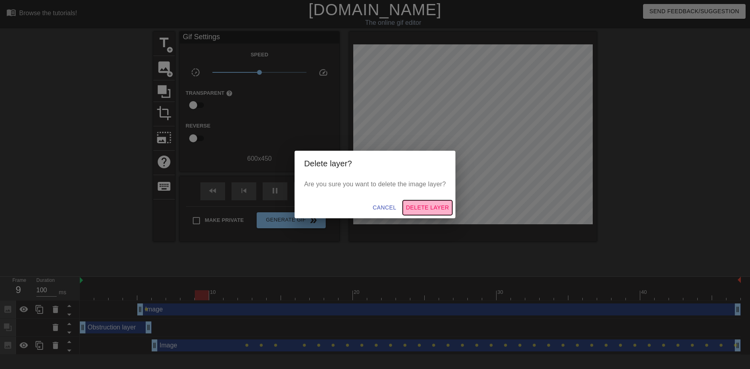
click at [423, 205] on span "Delete Layer" at bounding box center [427, 207] width 43 height 10
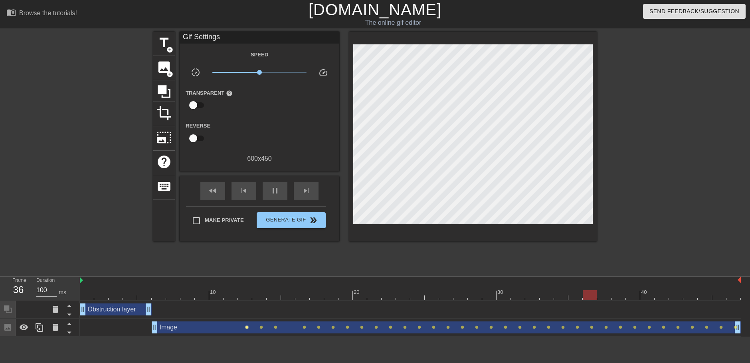
click at [245, 327] on span "lens" at bounding box center [247, 327] width 4 height 4
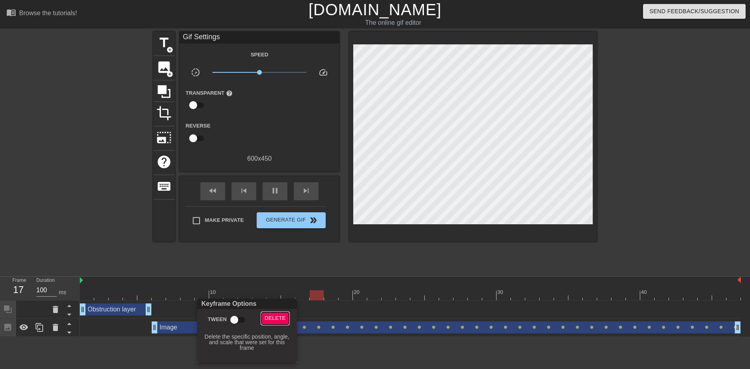
click at [272, 317] on span "Delete" at bounding box center [275, 317] width 21 height 9
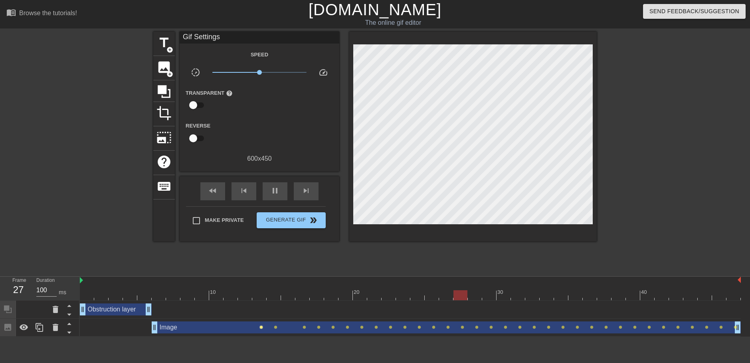
click at [260, 327] on span "lens" at bounding box center [262, 327] width 4 height 4
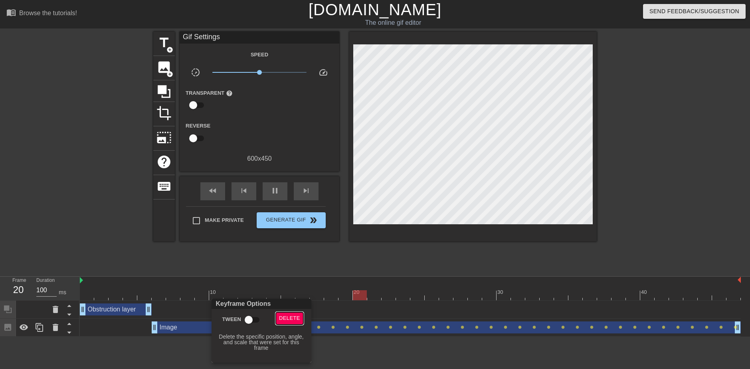
click at [290, 316] on span "Delete" at bounding box center [289, 317] width 21 height 9
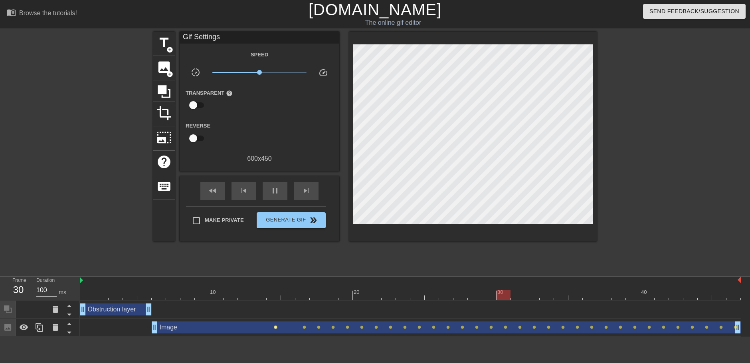
click at [276, 327] on span "lens" at bounding box center [276, 327] width 4 height 4
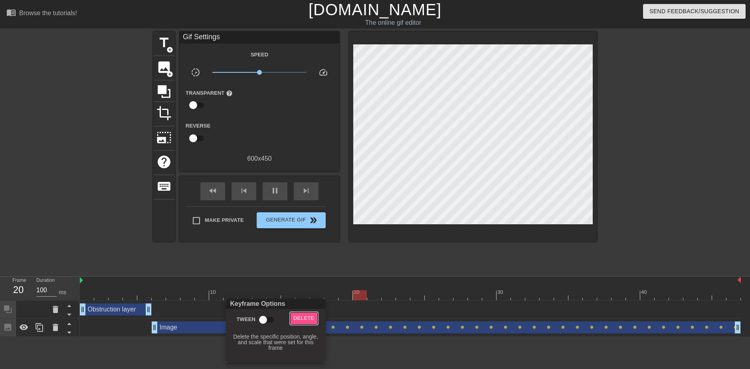
click at [304, 316] on span "Delete" at bounding box center [303, 317] width 21 height 9
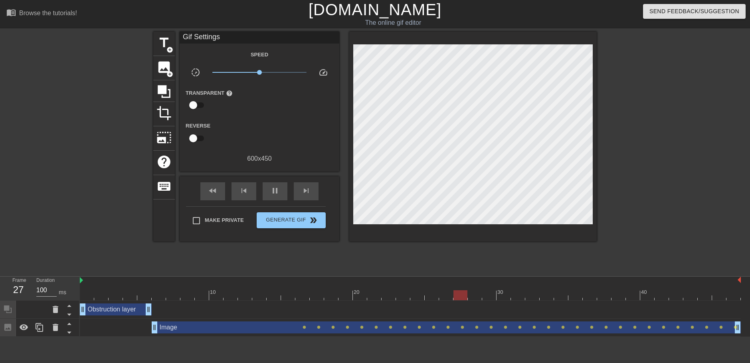
click at [302, 328] on div "Image drag_handle drag_handle" at bounding box center [446, 327] width 589 height 12
click at [305, 327] on span "lens" at bounding box center [305, 327] width 4 height 4
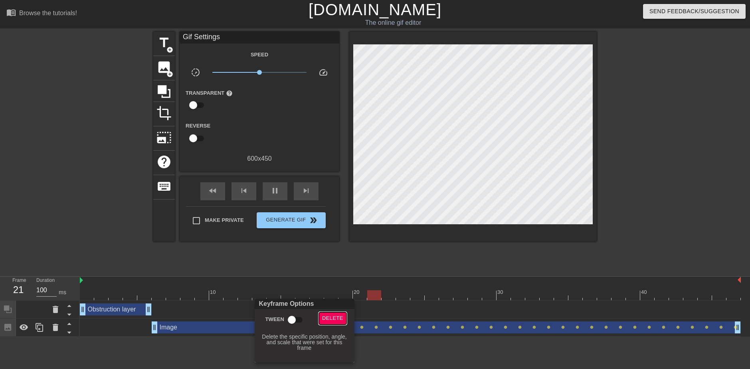
click at [327, 321] on span "Delete" at bounding box center [332, 317] width 21 height 9
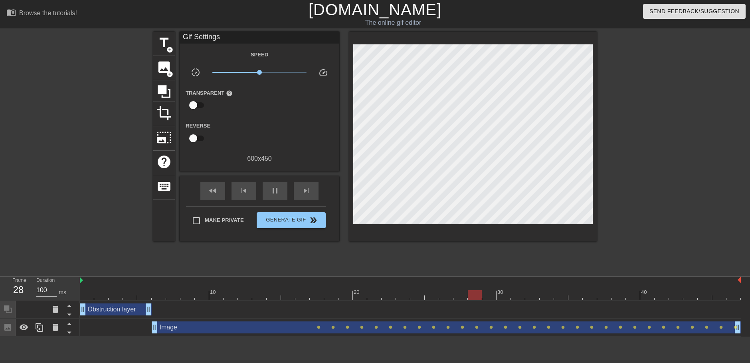
click at [317, 328] on div "Image drag_handle drag_handle" at bounding box center [446, 327] width 589 height 12
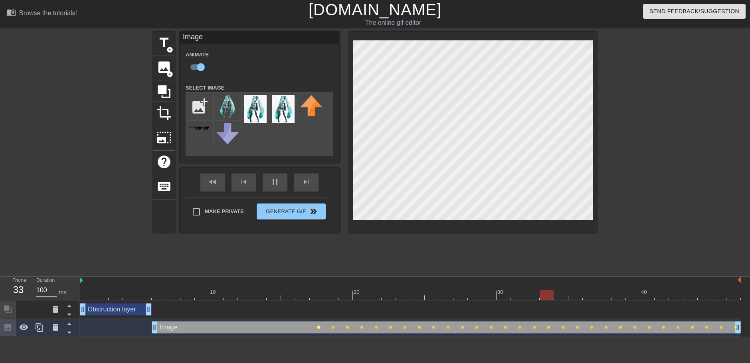
click at [318, 327] on span "lens" at bounding box center [319, 327] width 4 height 4
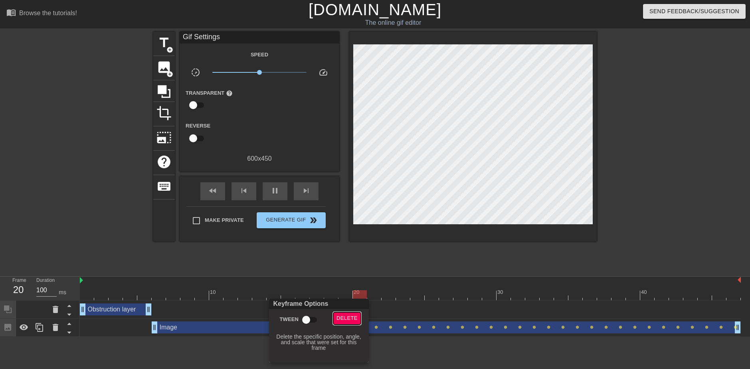
click at [337, 320] on span "Delete" at bounding box center [347, 317] width 21 height 9
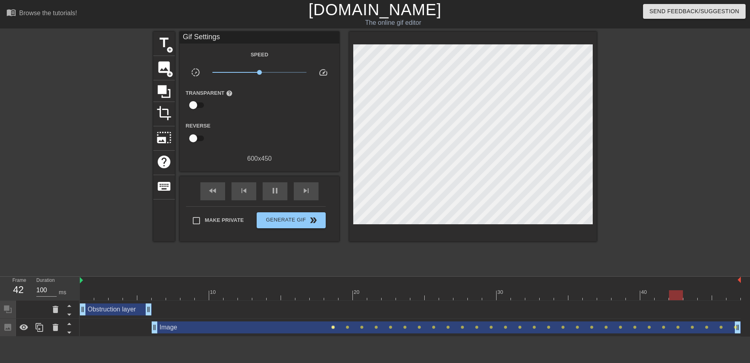
click at [334, 327] on span "lens" at bounding box center [333, 327] width 4 height 4
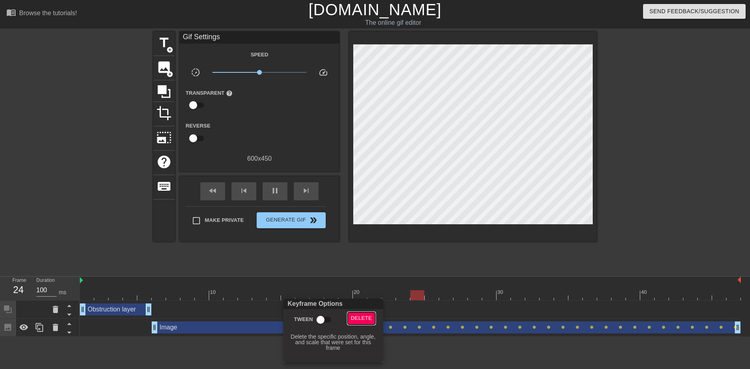
click at [366, 319] on span "Delete" at bounding box center [361, 317] width 21 height 9
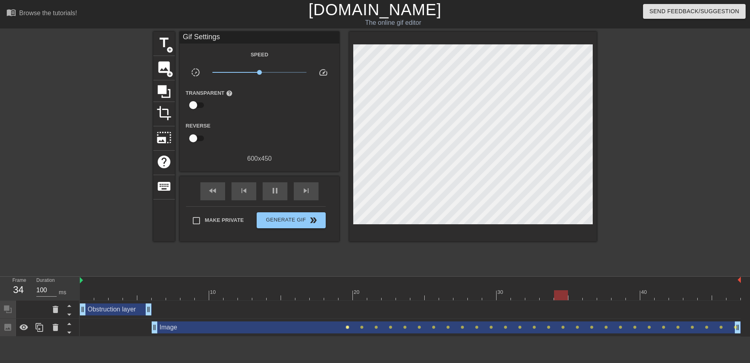
click at [347, 327] on span "lens" at bounding box center [348, 327] width 4 height 4
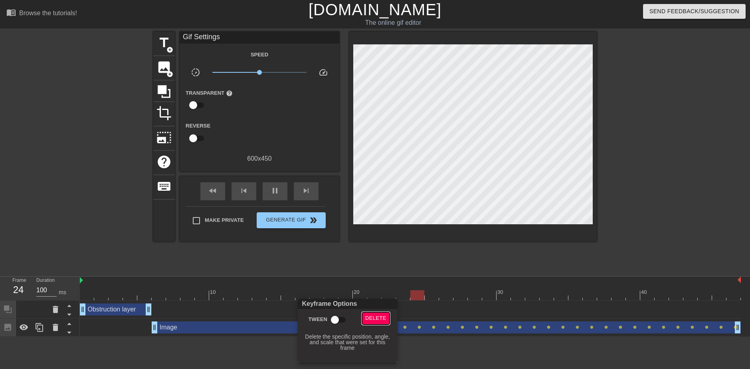
click at [370, 316] on span "Delete" at bounding box center [375, 317] width 21 height 9
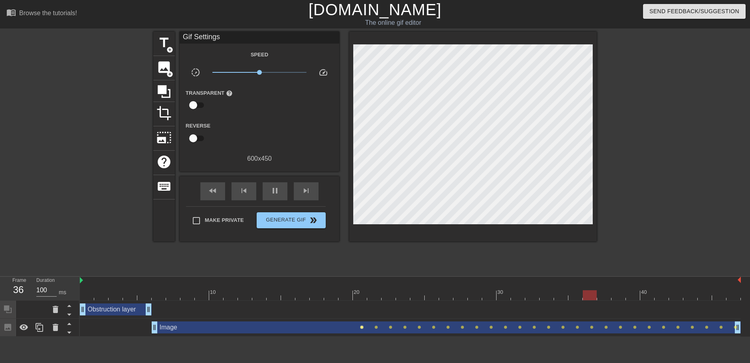
click at [363, 327] on span "lens" at bounding box center [362, 327] width 4 height 4
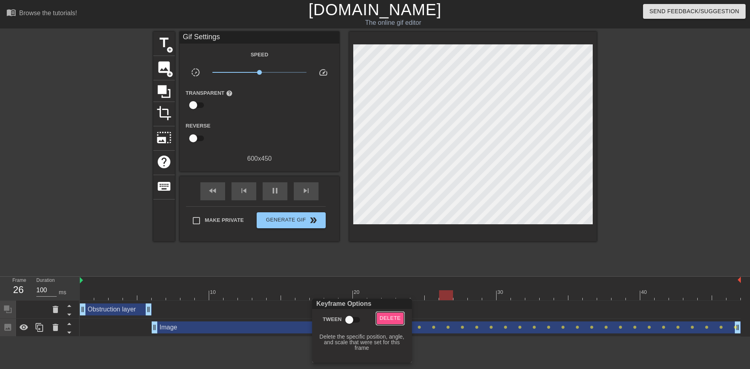
click at [377, 315] on button "Delete" at bounding box center [391, 318] width 28 height 12
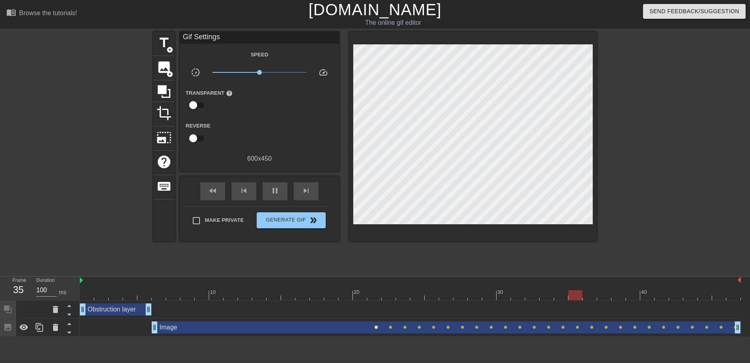
click at [375, 326] on span "lens" at bounding box center [377, 327] width 4 height 4
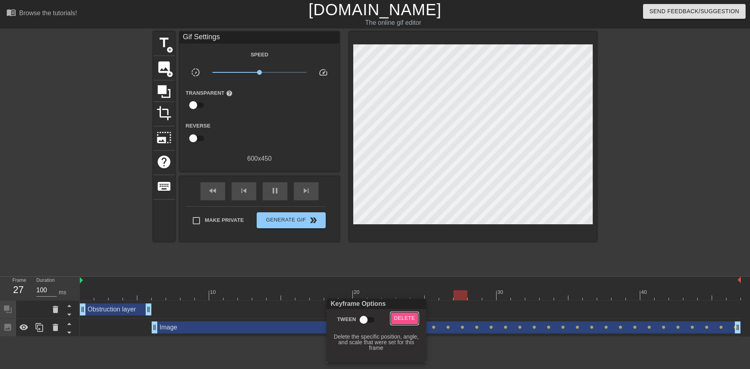
click at [396, 319] on span "Delete" at bounding box center [404, 317] width 21 height 9
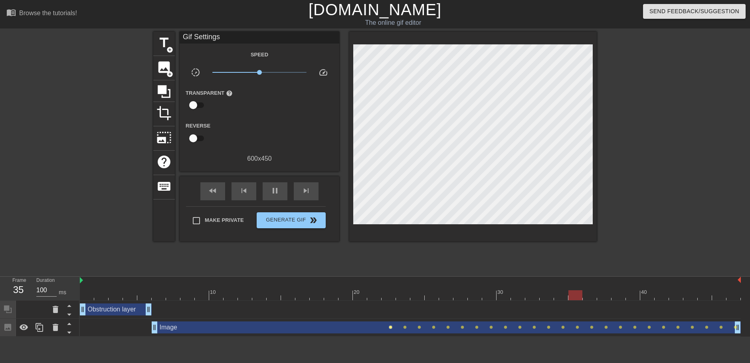
click at [390, 327] on span "lens" at bounding box center [391, 327] width 4 height 4
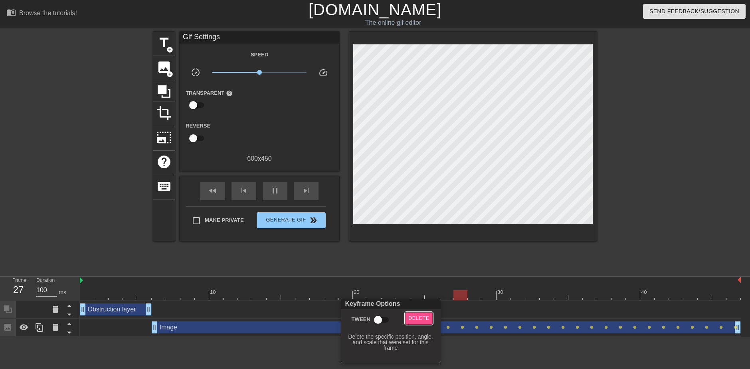
click at [413, 317] on span "Delete" at bounding box center [418, 317] width 21 height 9
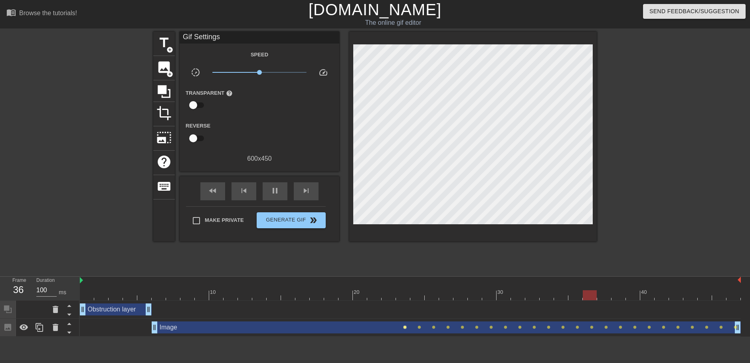
click at [404, 325] on span "lens" at bounding box center [405, 327] width 4 height 4
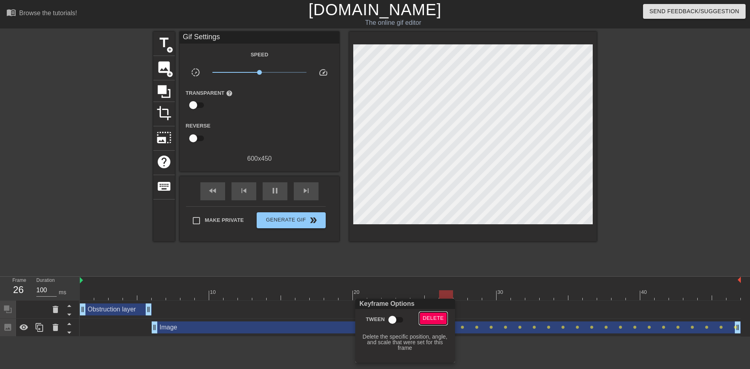
click at [425, 319] on span "Delete" at bounding box center [433, 317] width 21 height 9
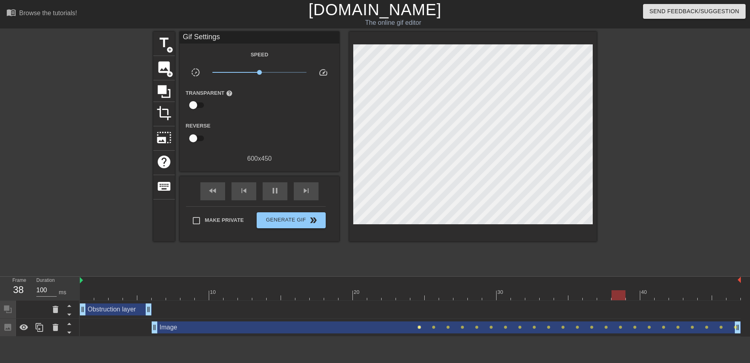
click at [420, 328] on span "lens" at bounding box center [420, 327] width 4 height 4
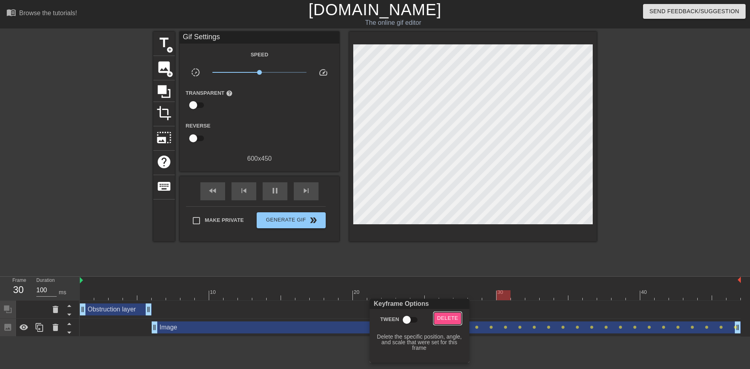
click at [446, 321] on span "Delete" at bounding box center [447, 317] width 21 height 9
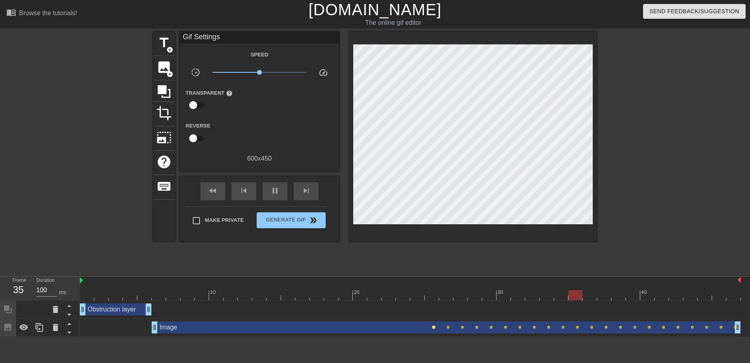
click at [434, 328] on span "lens" at bounding box center [434, 327] width 4 height 4
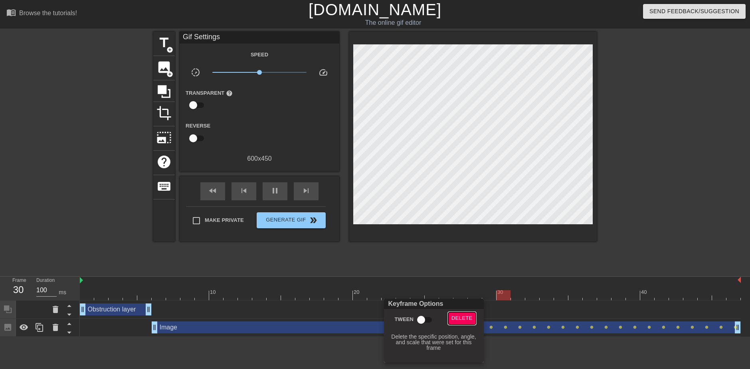
click at [453, 316] on span "Delete" at bounding box center [462, 317] width 21 height 9
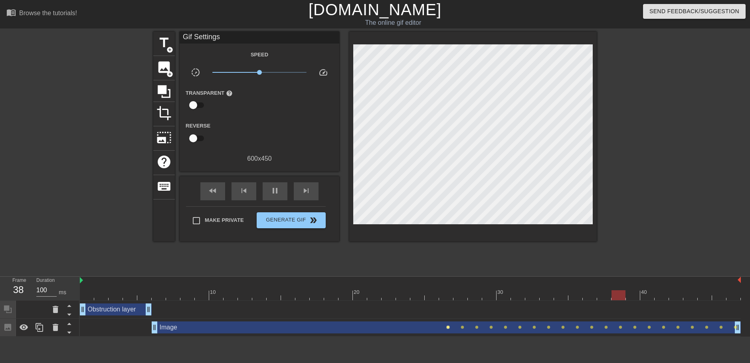
click at [446, 328] on span "lens" at bounding box center [448, 327] width 4 height 4
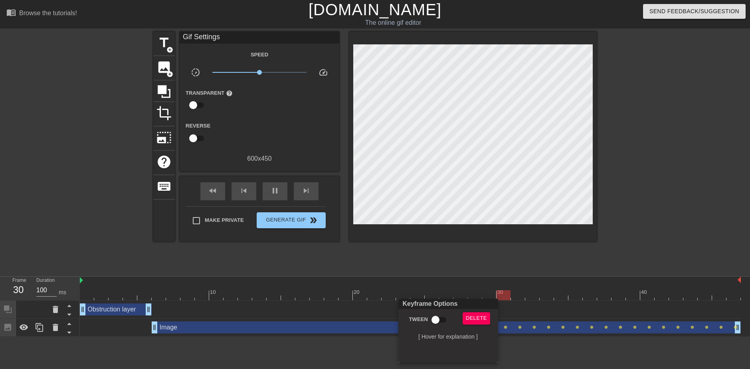
click at [463, 317] on div "Delete" at bounding box center [478, 321] width 43 height 18
click at [470, 318] on span "Delete" at bounding box center [476, 317] width 21 height 9
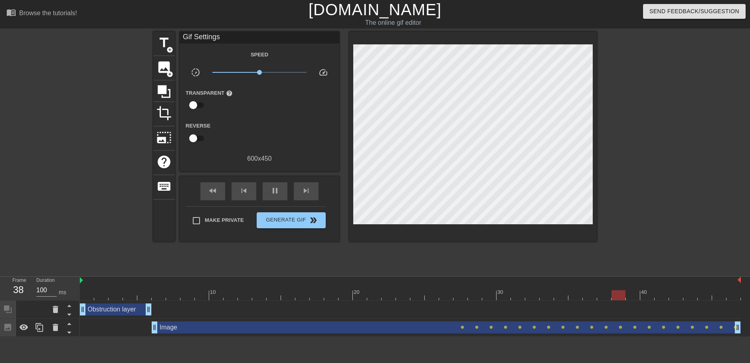
click at [460, 326] on div "Image drag_handle drag_handle" at bounding box center [446, 327] width 589 height 12
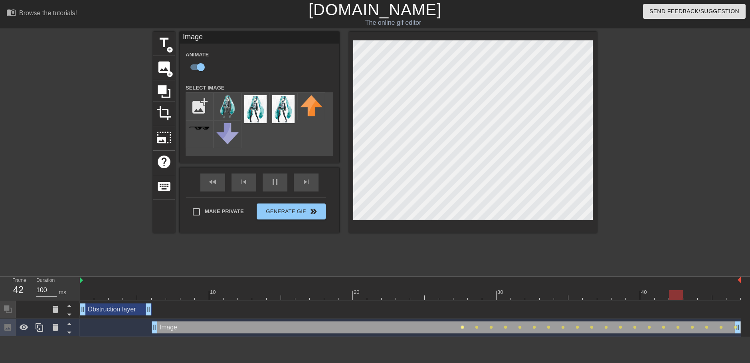
click at [462, 327] on span "lens" at bounding box center [463, 327] width 4 height 4
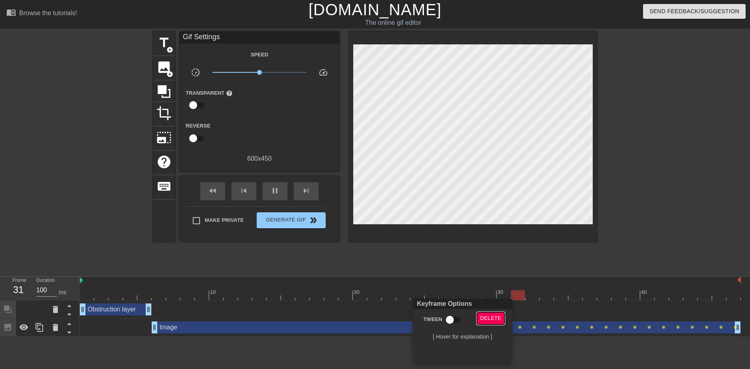
click at [483, 319] on span "Delete" at bounding box center [490, 317] width 21 height 9
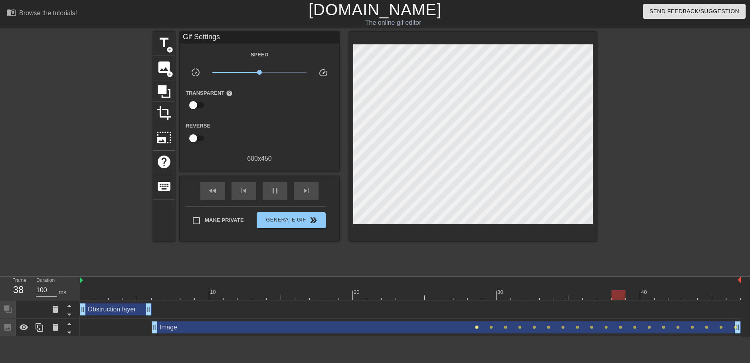
click at [476, 328] on span "lens" at bounding box center [477, 327] width 4 height 4
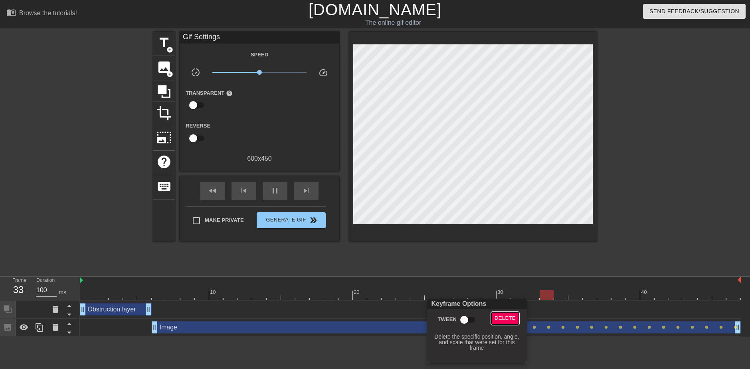
click at [502, 315] on span "Delete" at bounding box center [505, 317] width 21 height 9
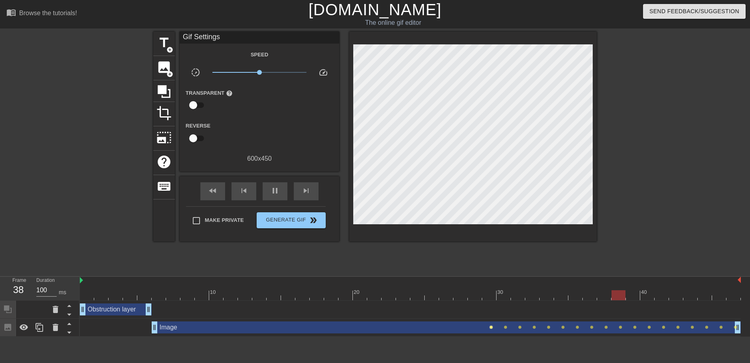
click at [491, 327] on span "lens" at bounding box center [492, 327] width 4 height 4
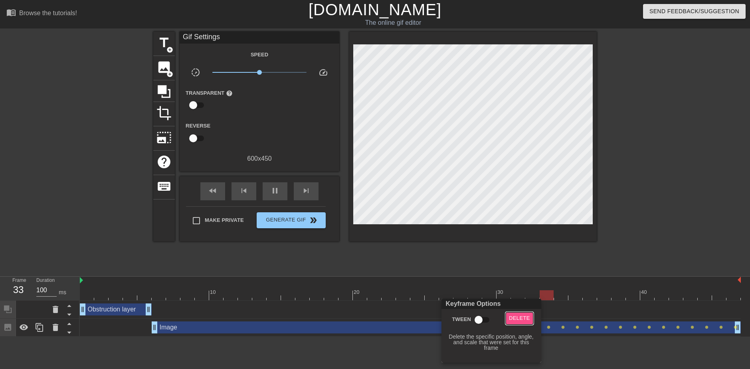
click at [515, 314] on span "Delete" at bounding box center [519, 317] width 21 height 9
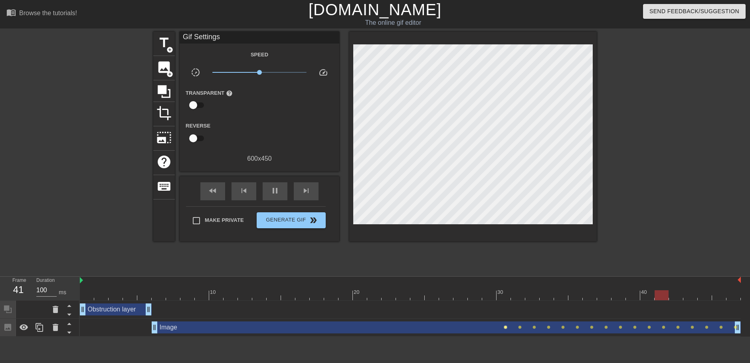
click at [504, 328] on span "lens" at bounding box center [506, 327] width 4 height 4
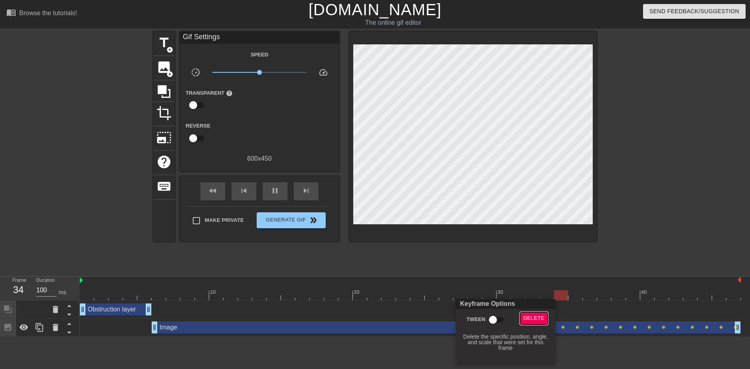
click at [527, 321] on span "Delete" at bounding box center [533, 317] width 21 height 9
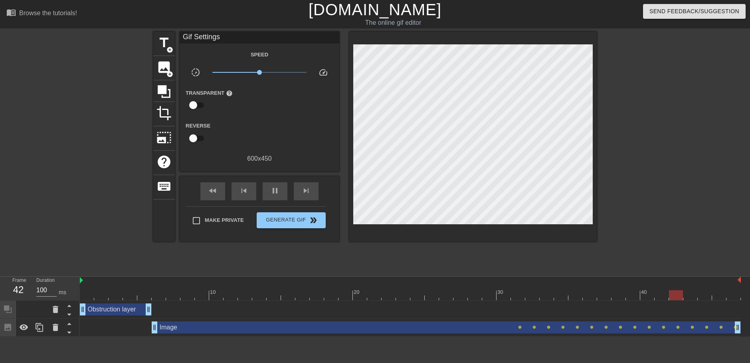
click at [517, 327] on div "Image drag_handle drag_handle" at bounding box center [446, 327] width 589 height 12
click at [518, 327] on span "lens" at bounding box center [520, 327] width 4 height 4
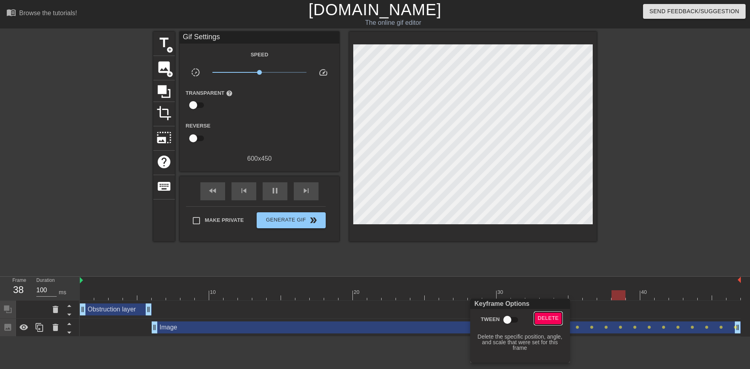
click at [543, 321] on span "Delete" at bounding box center [548, 317] width 21 height 9
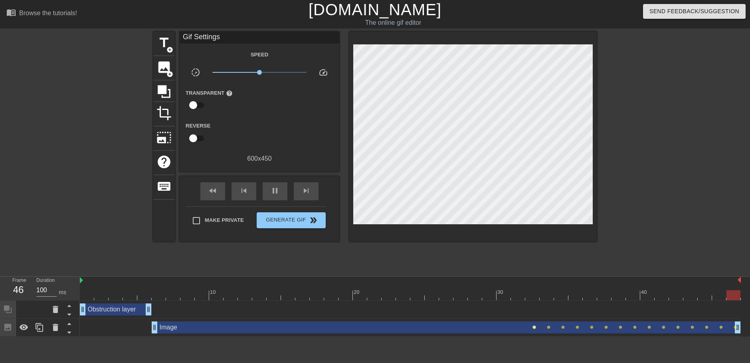
click at [536, 327] on span "lens" at bounding box center [535, 327] width 4 height 4
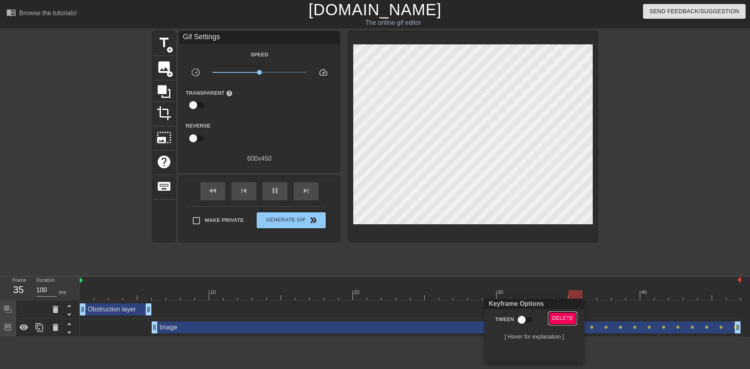
click at [560, 319] on span "Delete" at bounding box center [562, 317] width 21 height 9
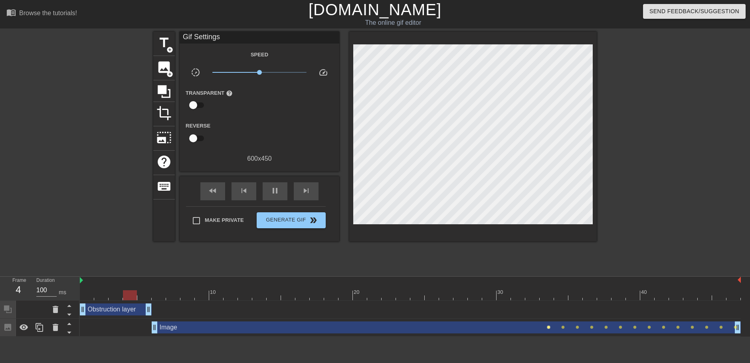
click at [549, 327] on span "lens" at bounding box center [549, 327] width 4 height 4
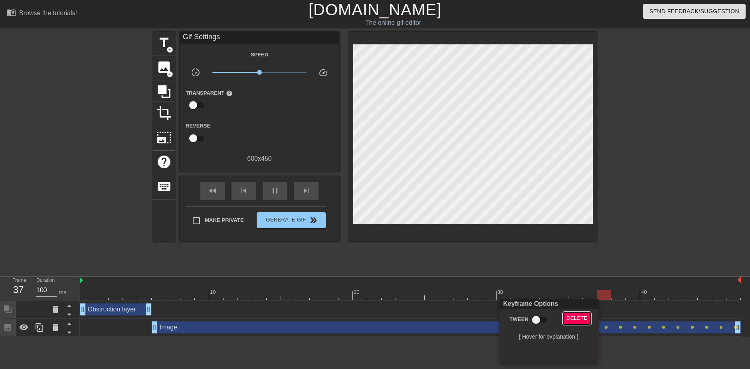
click at [572, 318] on span "Delete" at bounding box center [577, 317] width 21 height 9
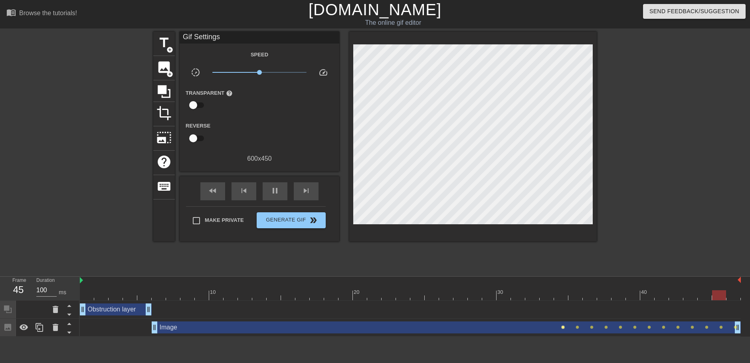
click at [563, 327] on span "lens" at bounding box center [563, 327] width 4 height 4
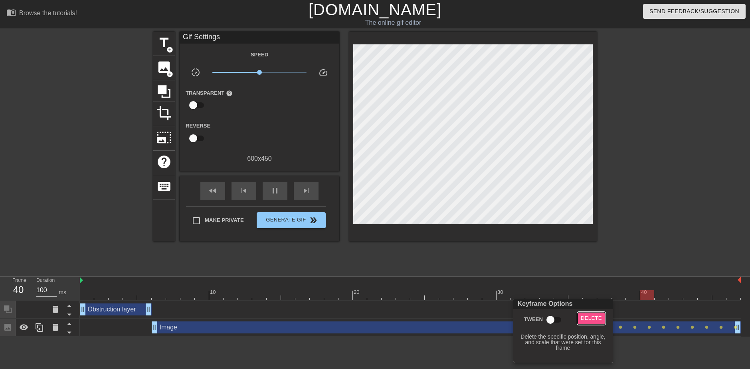
click at [586, 317] on span "Delete" at bounding box center [591, 317] width 21 height 9
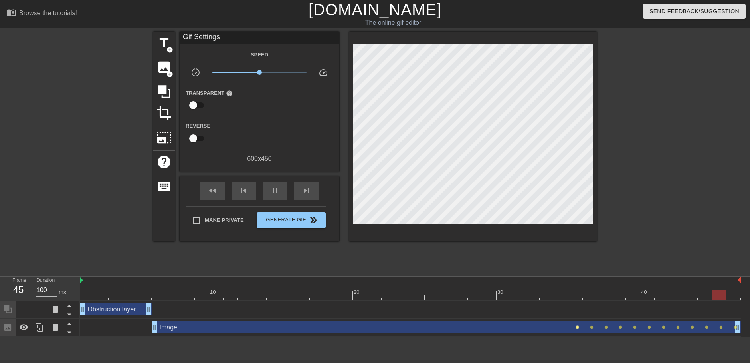
click at [576, 327] on span "lens" at bounding box center [578, 327] width 4 height 4
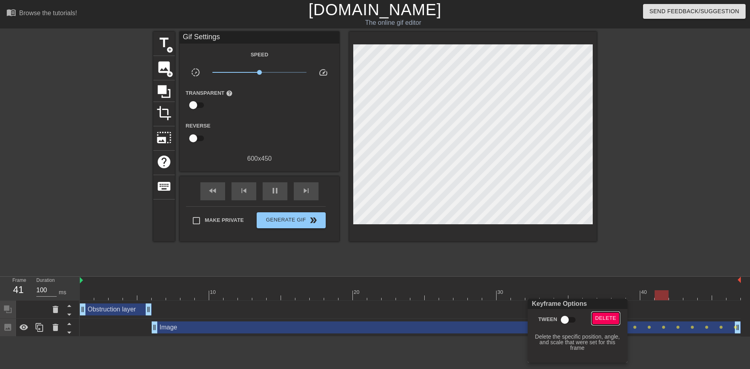
click at [601, 316] on span "Delete" at bounding box center [605, 317] width 21 height 9
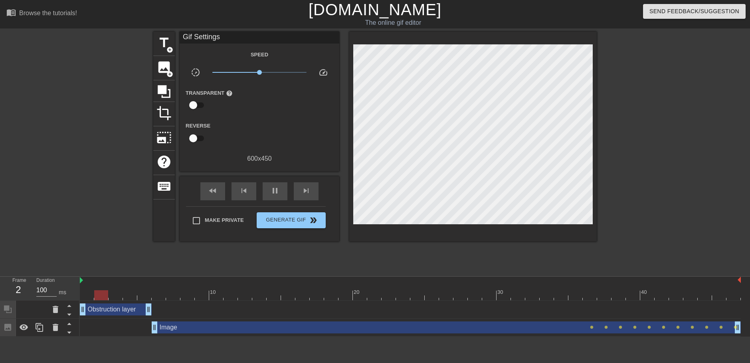
click at [594, 326] on div "Image drag_handle drag_handle" at bounding box center [446, 327] width 589 height 12
click at [592, 327] on span "lens" at bounding box center [592, 327] width 4 height 4
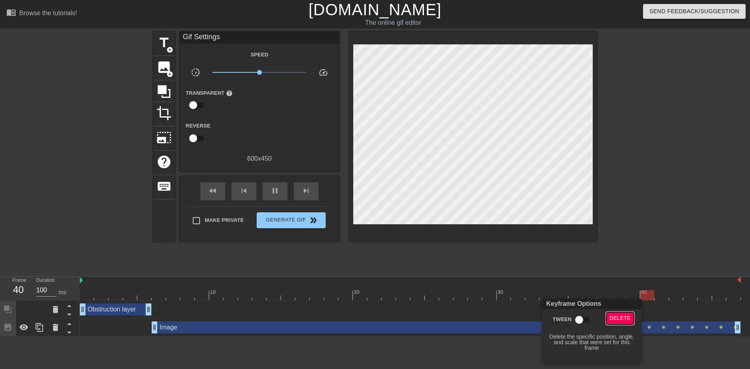
click at [616, 323] on button "Delete" at bounding box center [621, 318] width 28 height 12
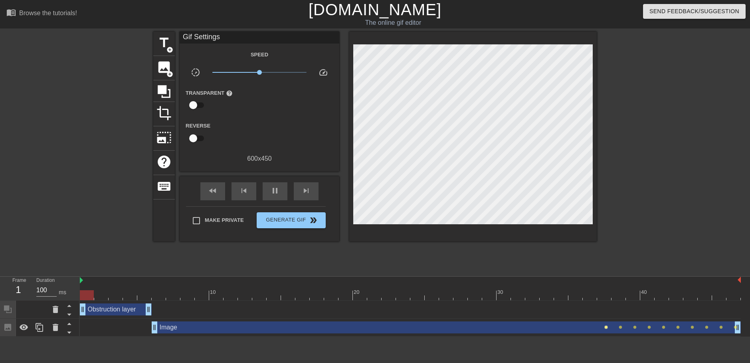
click at [607, 327] on span "lens" at bounding box center [607, 327] width 4 height 4
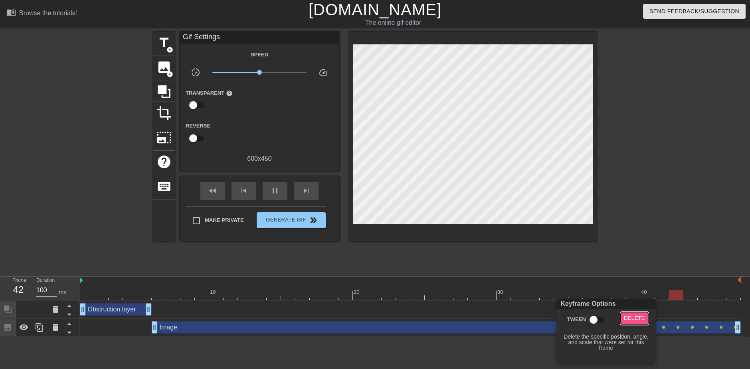
click at [627, 323] on button "Delete" at bounding box center [635, 318] width 28 height 12
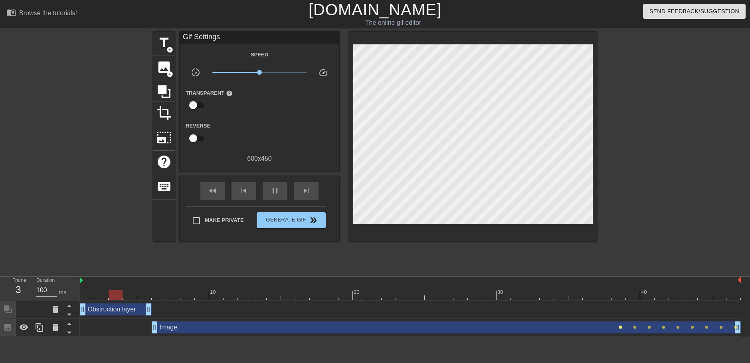
click at [621, 326] on span "lens" at bounding box center [621, 327] width 4 height 4
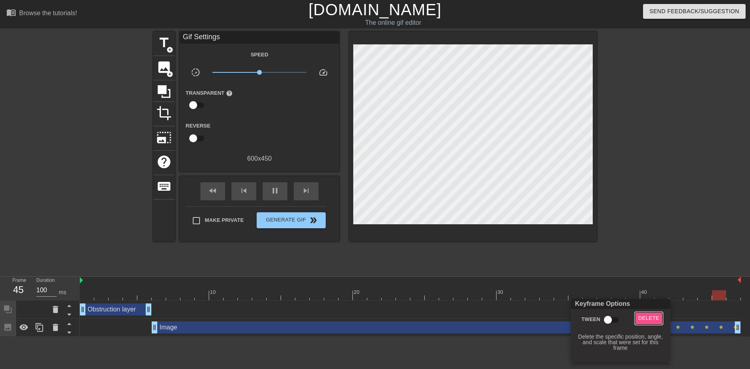
click at [650, 321] on span "Delete" at bounding box center [648, 317] width 21 height 9
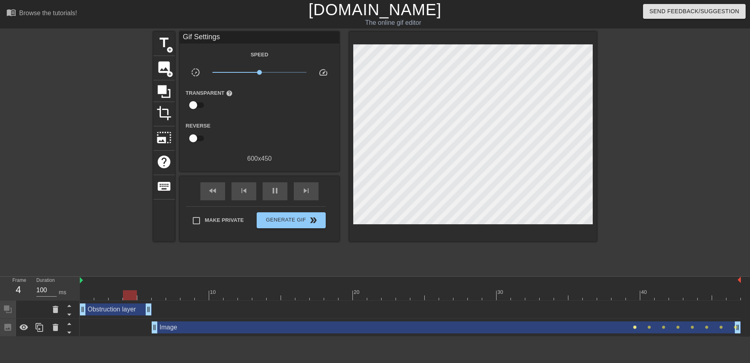
click at [635, 328] on span "lens" at bounding box center [635, 327] width 4 height 4
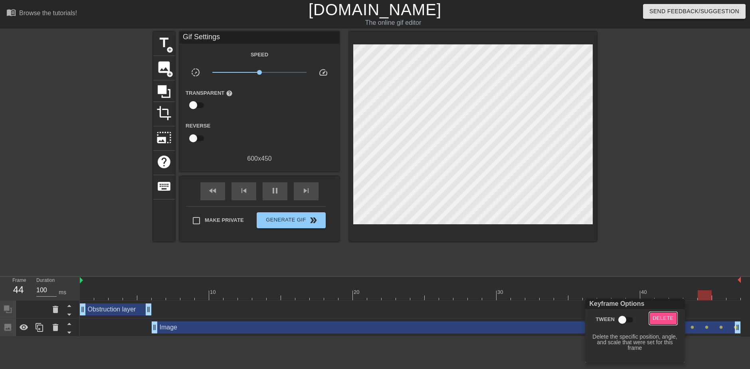
click at [661, 321] on span "Delete" at bounding box center [663, 317] width 21 height 9
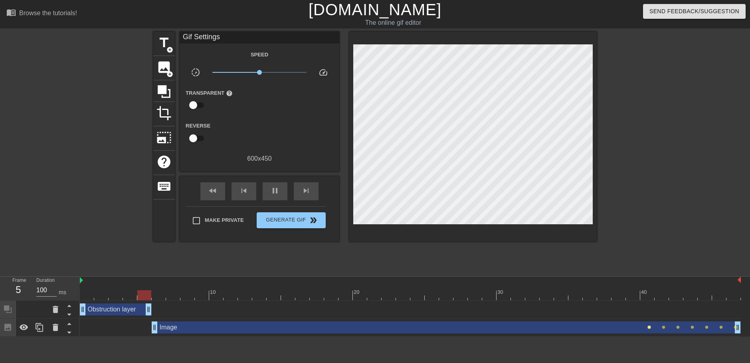
click at [650, 327] on span "lens" at bounding box center [650, 327] width 4 height 4
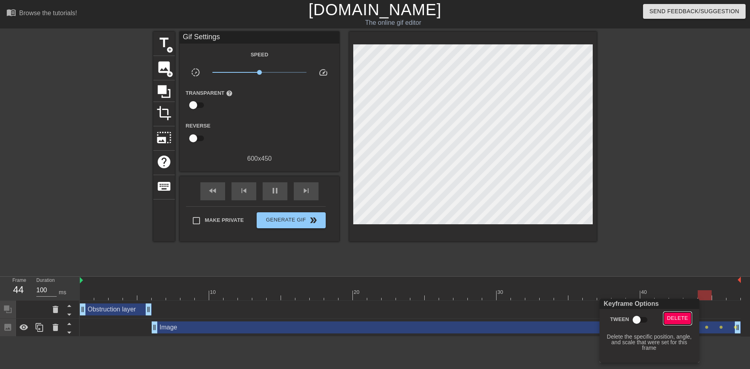
click at [679, 322] on span "Delete" at bounding box center [677, 317] width 21 height 9
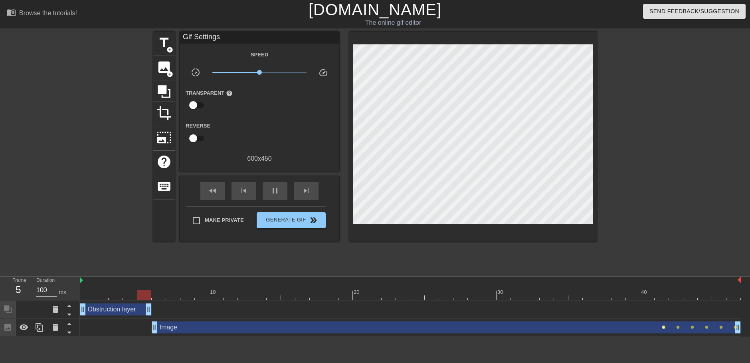
click at [664, 328] on span "lens" at bounding box center [664, 327] width 4 height 4
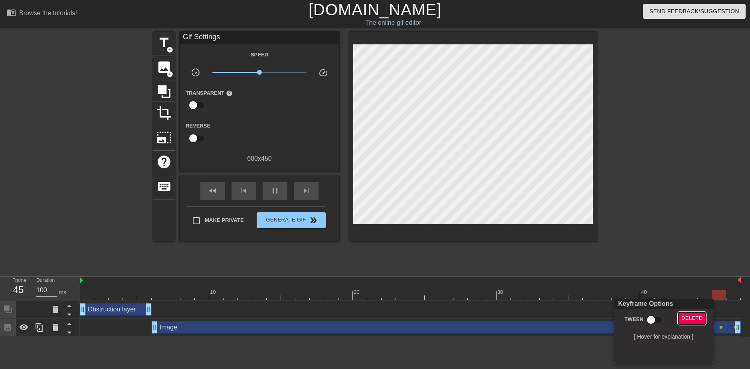
click at [686, 319] on span "Delete" at bounding box center [692, 317] width 21 height 9
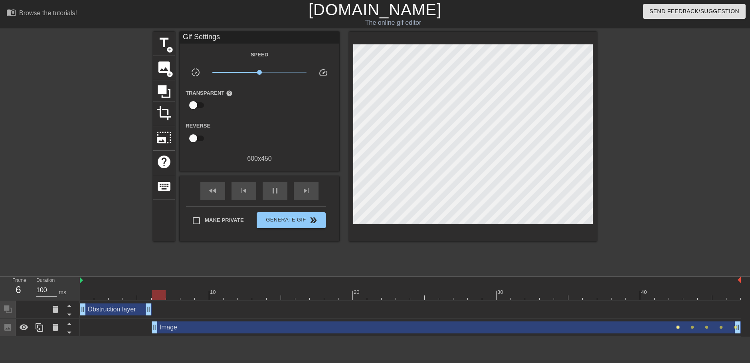
click at [679, 327] on span "lens" at bounding box center [678, 327] width 4 height 4
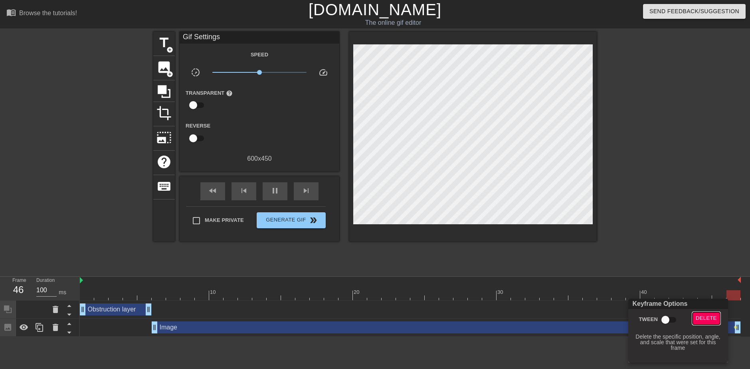
click at [704, 318] on span "Delete" at bounding box center [706, 317] width 21 height 9
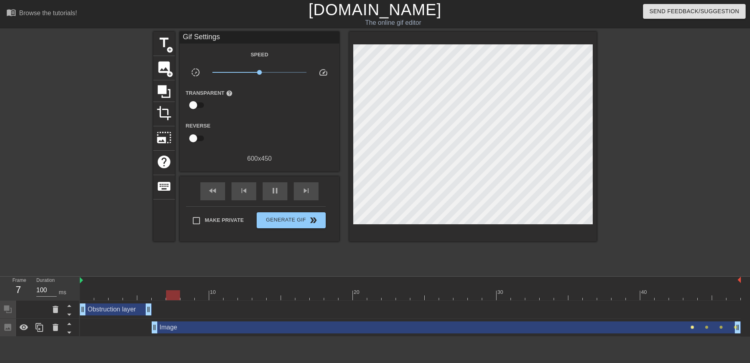
click at [692, 328] on span "lens" at bounding box center [693, 327] width 4 height 4
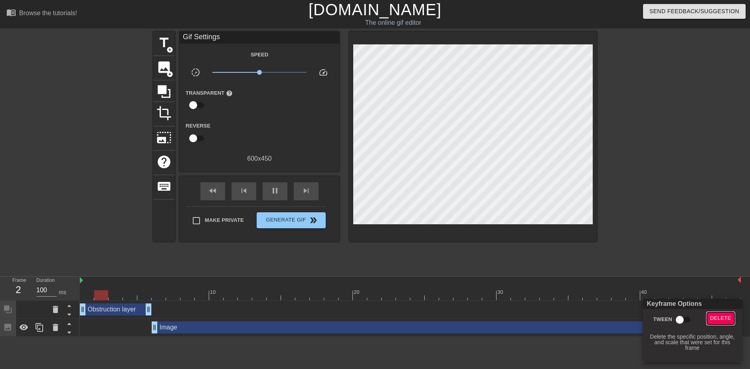
click at [715, 317] on span "Delete" at bounding box center [720, 317] width 21 height 9
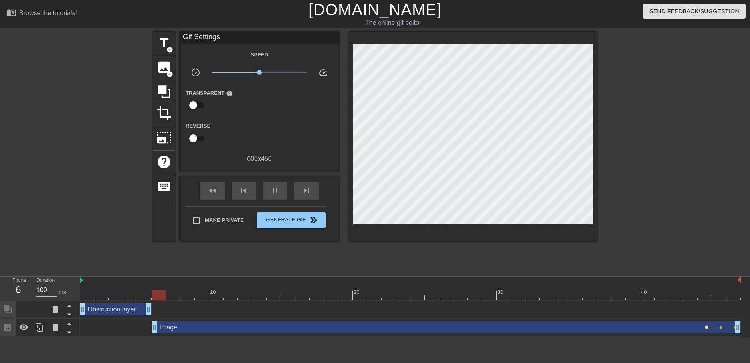
click at [706, 325] on span "lens" at bounding box center [707, 327] width 4 height 4
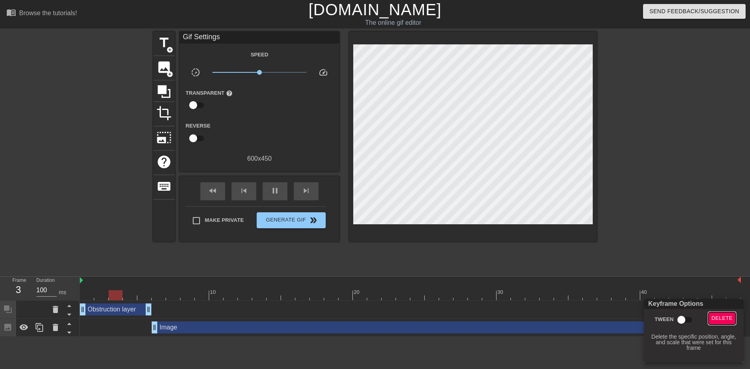
click at [719, 319] on span "Delete" at bounding box center [722, 317] width 21 height 9
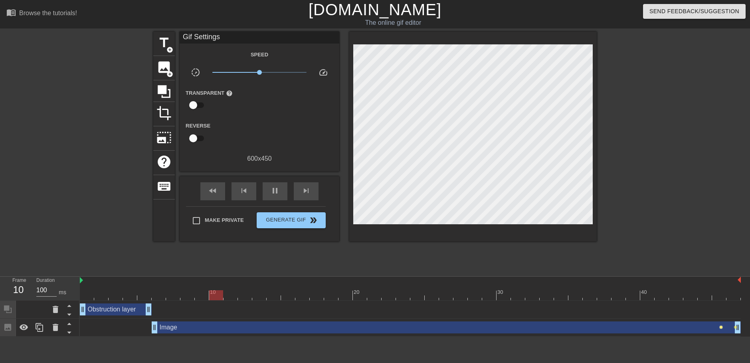
click at [720, 328] on span "lens" at bounding box center [722, 327] width 4 height 4
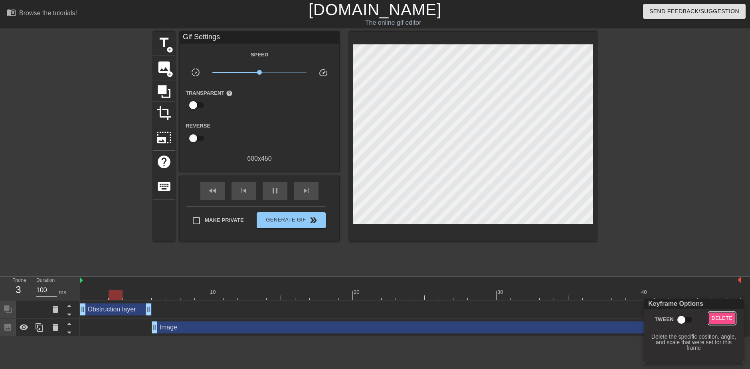
click at [725, 318] on span "Delete" at bounding box center [722, 317] width 21 height 9
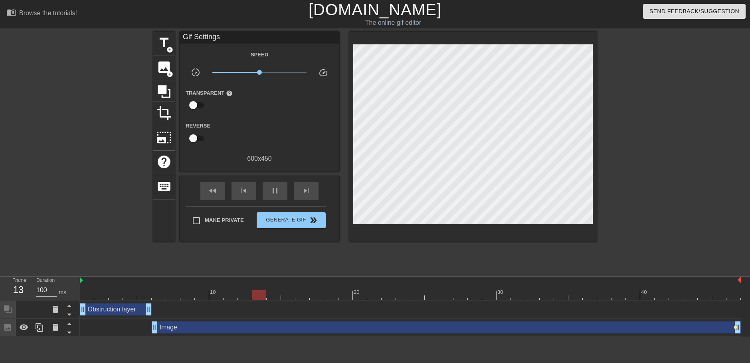
click at [735, 327] on span "lens" at bounding box center [736, 327] width 4 height 4
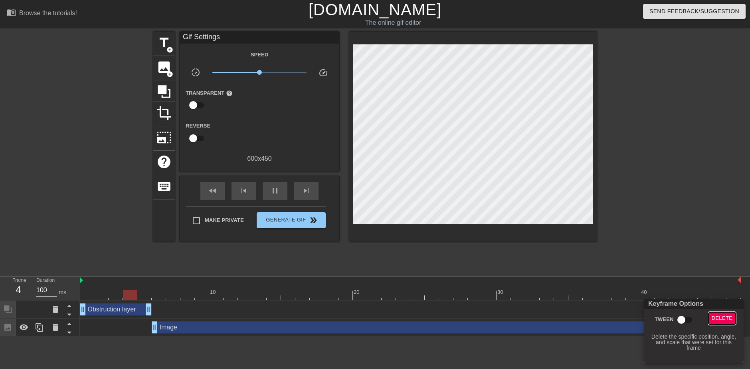
click at [724, 320] on span "Delete" at bounding box center [722, 317] width 21 height 9
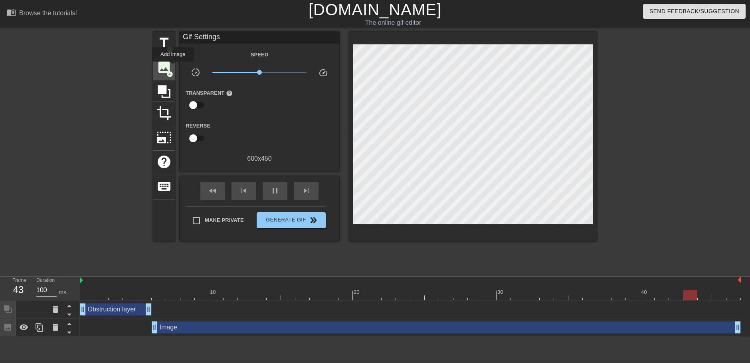
click at [171, 65] on span "image" at bounding box center [164, 66] width 15 height 15
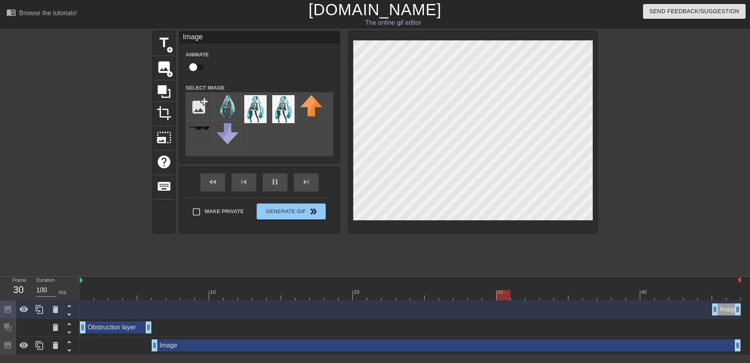
checkbox input "true"
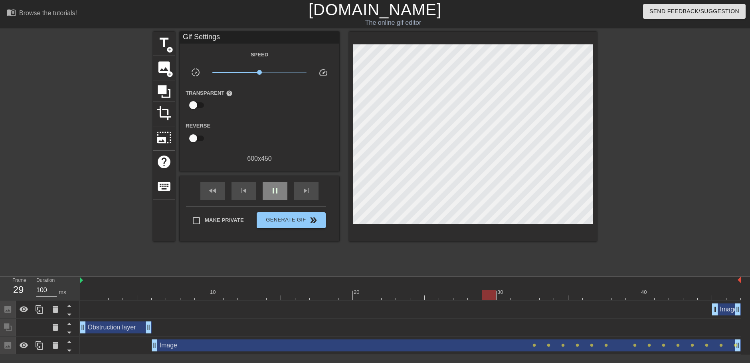
click at [272, 179] on div "fast_rewind skip_previous pause skip_next" at bounding box center [259, 191] width 130 height 30
click at [272, 188] on span "pause" at bounding box center [275, 191] width 10 height 10
drag, startPoint x: 197, startPoint y: 290, endPoint x: 155, endPoint y: 298, distance: 43.4
click at [155, 298] on div at bounding box center [410, 295] width 661 height 10
click at [416, 202] on div at bounding box center [473, 137] width 248 height 210
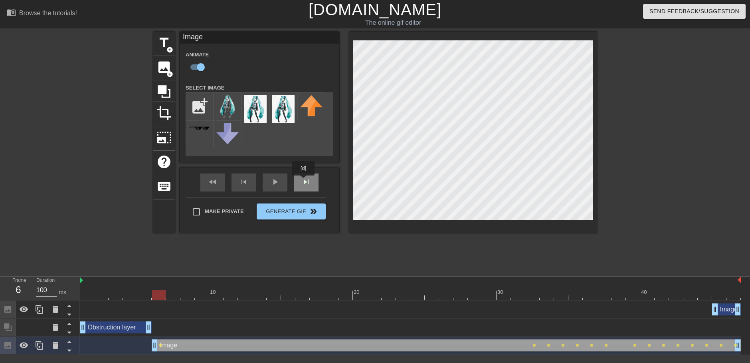
click at [304, 181] on div "fast_rewind skip_previous play_arrow skip_next" at bounding box center [259, 182] width 130 height 30
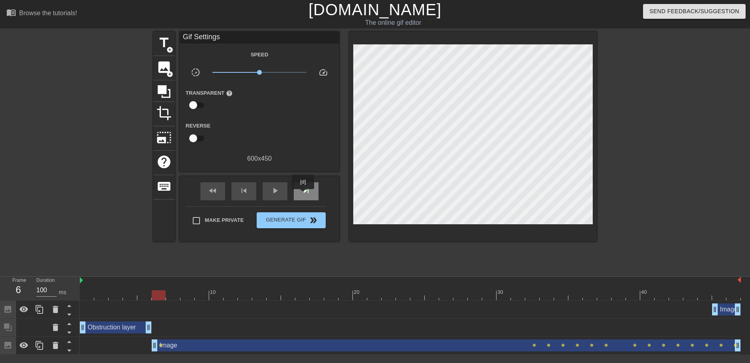
click at [303, 194] on span "skip_next" at bounding box center [306, 191] width 10 height 10
click at [304, 188] on span "skip_next" at bounding box center [306, 191] width 10 height 10
click at [308, 184] on div "skip_next" at bounding box center [306, 191] width 25 height 18
click at [307, 186] on span "skip_next" at bounding box center [306, 191] width 10 height 10
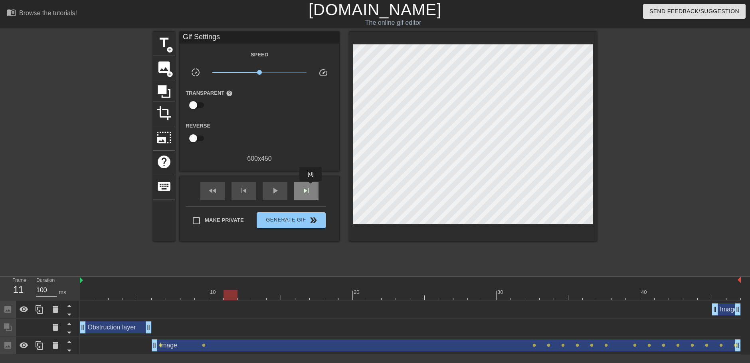
click at [311, 186] on div "skip_next" at bounding box center [306, 191] width 25 height 18
click at [310, 187] on span "skip_next" at bounding box center [306, 191] width 10 height 10
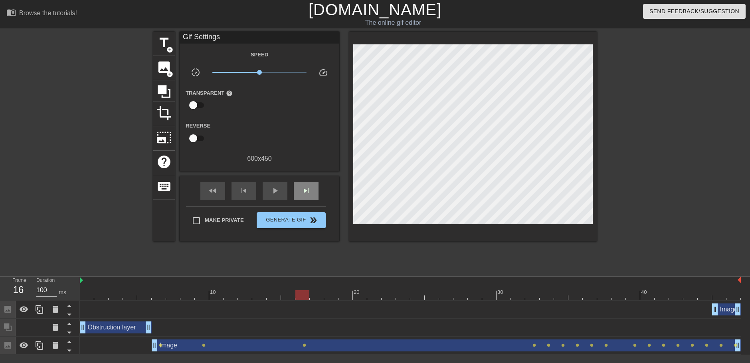
click at [307, 177] on div "fast_rewind skip_previous play_arrow skip_next" at bounding box center [259, 191] width 130 height 30
click at [304, 190] on span "skip_next" at bounding box center [306, 191] width 10 height 10
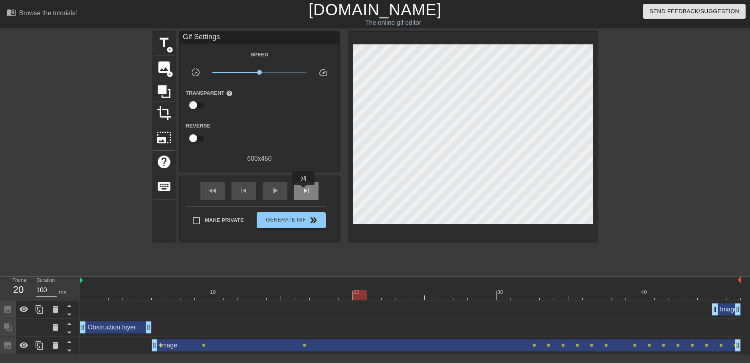
click at [304, 190] on span "skip_next" at bounding box center [306, 191] width 10 height 10
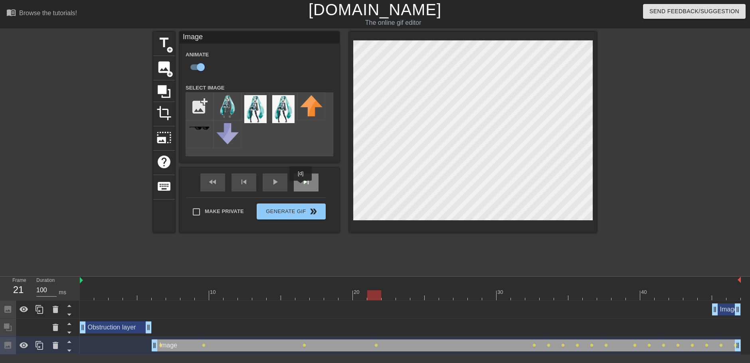
click at [301, 186] on div "skip_next" at bounding box center [306, 182] width 25 height 18
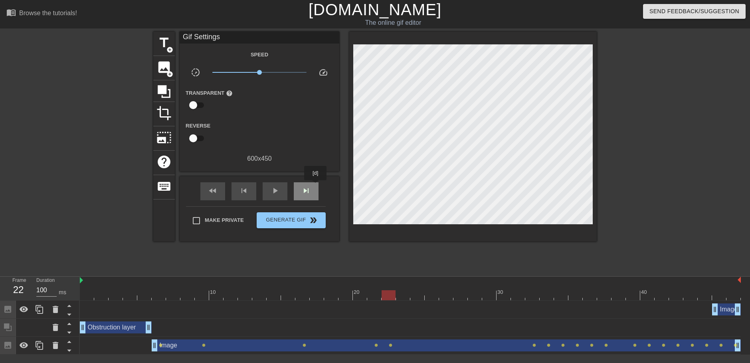
click at [316, 186] on div "skip_next" at bounding box center [306, 191] width 25 height 18
click at [310, 190] on span "skip_next" at bounding box center [306, 191] width 10 height 10
click at [315, 186] on div "skip_next" at bounding box center [306, 191] width 25 height 18
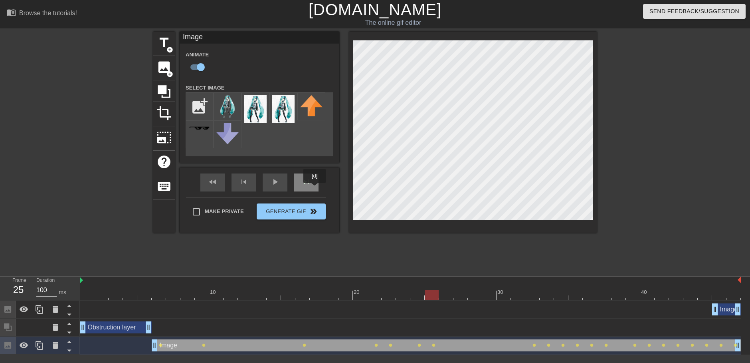
click at [315, 188] on div "skip_next" at bounding box center [306, 182] width 25 height 18
click at [314, 188] on div "skip_next" at bounding box center [306, 182] width 25 height 18
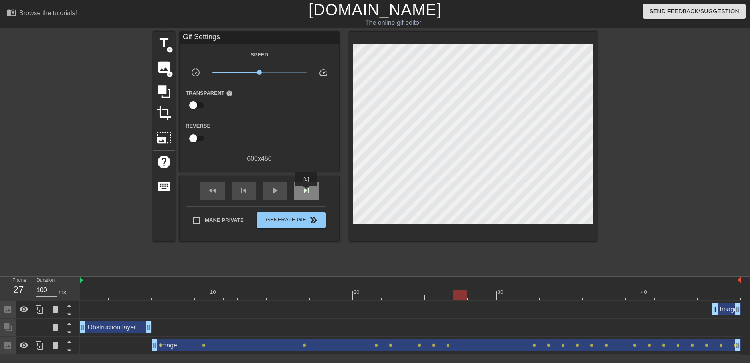
click at [307, 192] on span "skip_next" at bounding box center [306, 191] width 10 height 10
click at [310, 186] on div "skip_next" at bounding box center [306, 191] width 25 height 18
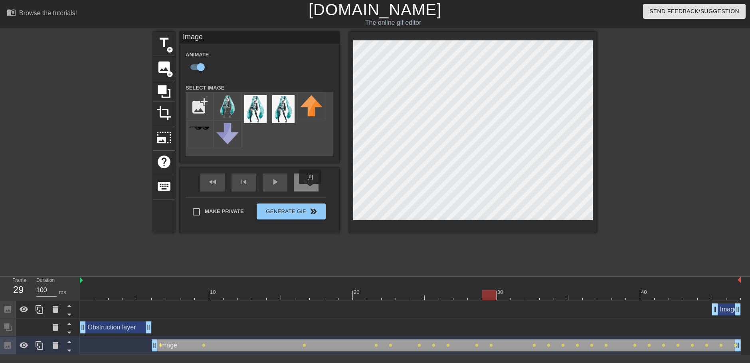
click at [311, 188] on div "skip_next" at bounding box center [306, 182] width 25 height 18
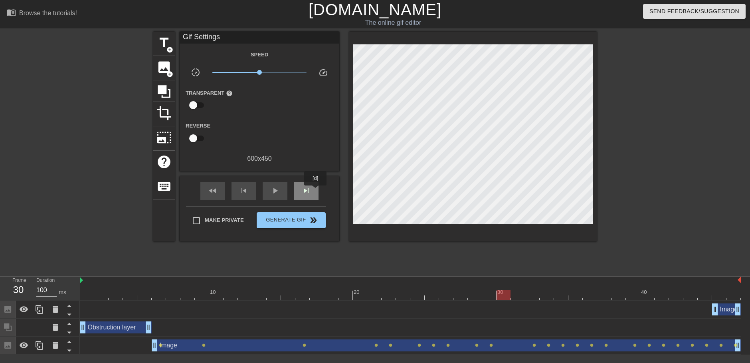
click at [316, 191] on div "skip_next" at bounding box center [306, 191] width 25 height 18
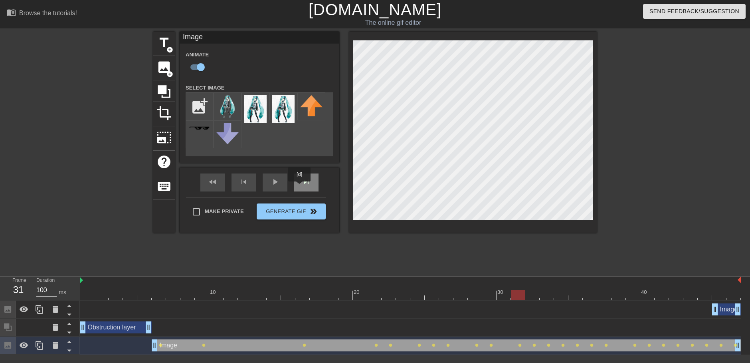
click at [300, 187] on div "skip_next" at bounding box center [306, 182] width 25 height 18
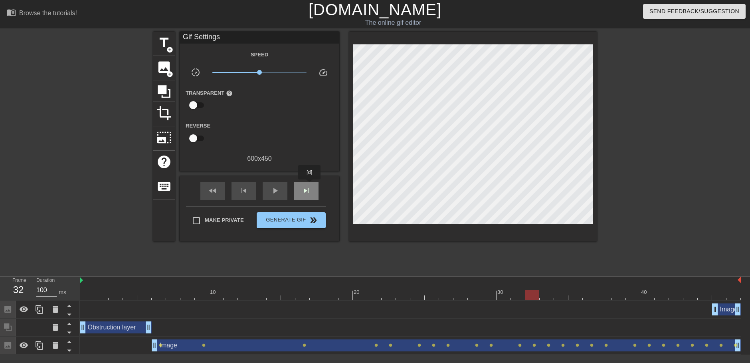
click at [310, 186] on span "skip_next" at bounding box center [306, 191] width 10 height 10
click at [299, 182] on div "skip_next" at bounding box center [306, 191] width 25 height 18
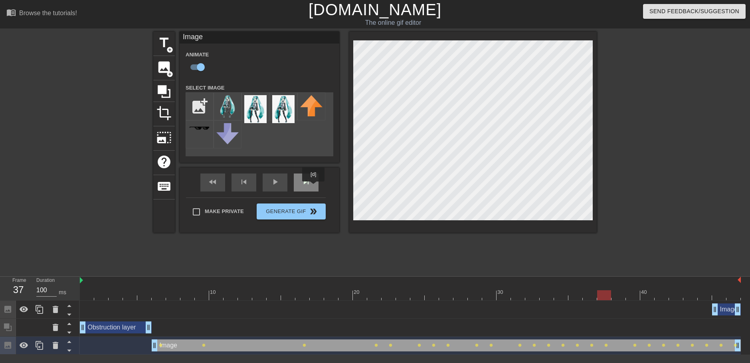
click at [307, 187] on div "skip_next" at bounding box center [306, 182] width 25 height 18
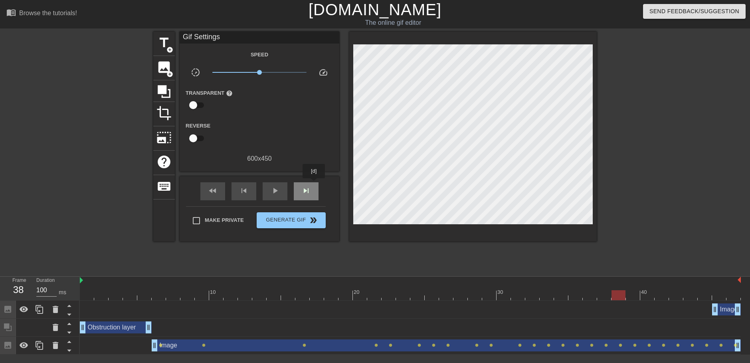
click at [314, 184] on div "skip_next" at bounding box center [306, 191] width 25 height 18
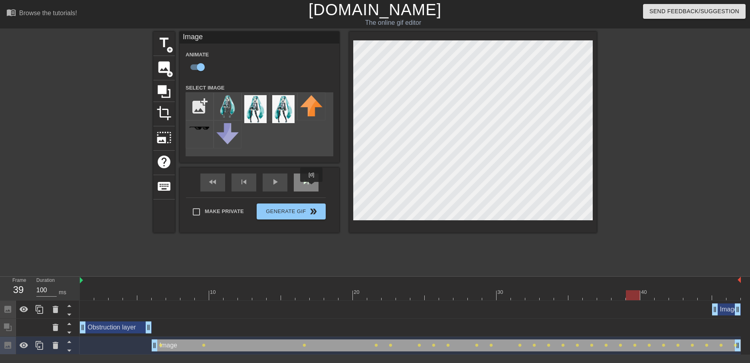
click at [312, 187] on div "skip_next" at bounding box center [306, 182] width 25 height 18
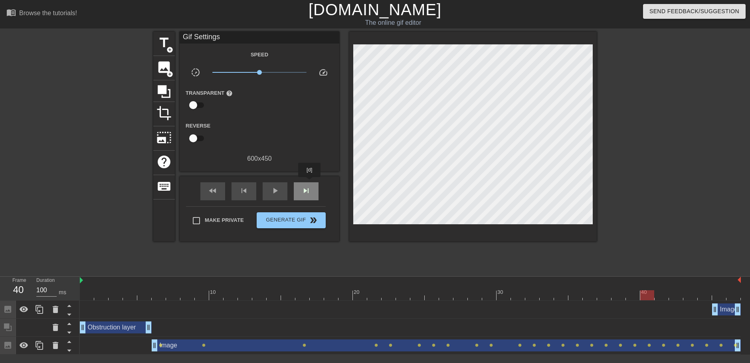
drag, startPoint x: 310, startPoint y: 182, endPoint x: 315, endPoint y: 184, distance: 5.1
click at [310, 183] on div "skip_next" at bounding box center [306, 191] width 25 height 18
click at [301, 187] on div "skip_next" at bounding box center [306, 191] width 25 height 18
click at [308, 186] on div "skip_next" at bounding box center [306, 191] width 25 height 18
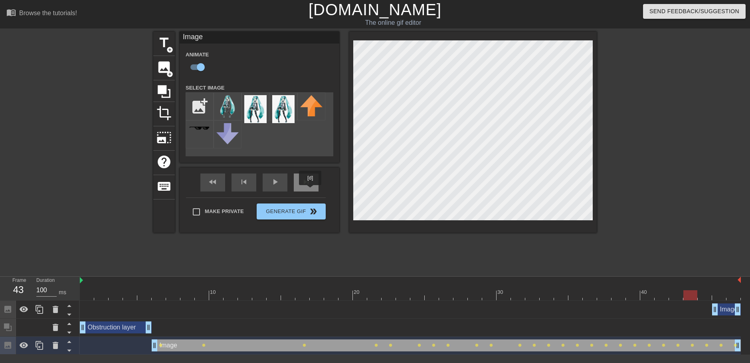
click at [311, 189] on div "skip_next" at bounding box center [306, 182] width 25 height 18
click at [306, 186] on span "skip_next" at bounding box center [306, 182] width 10 height 10
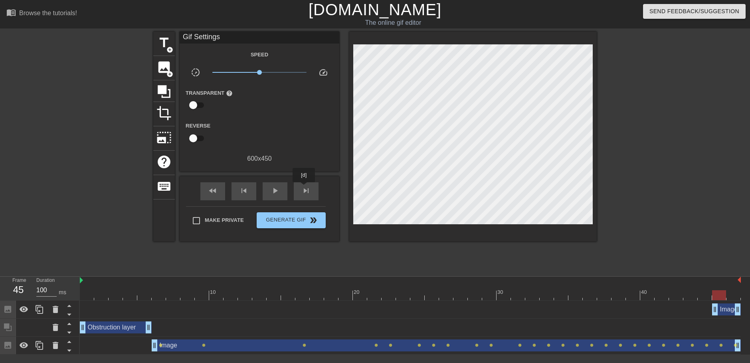
drag, startPoint x: 304, startPoint y: 188, endPoint x: 328, endPoint y: 191, distance: 24.2
click at [305, 188] on div "skip_next" at bounding box center [306, 191] width 25 height 18
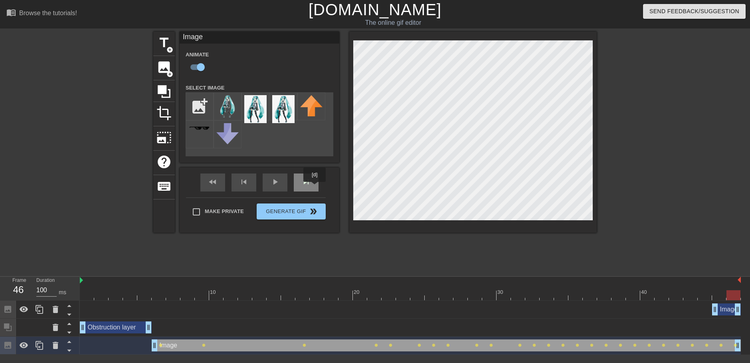
click at [315, 187] on div "skip_next" at bounding box center [306, 182] width 25 height 18
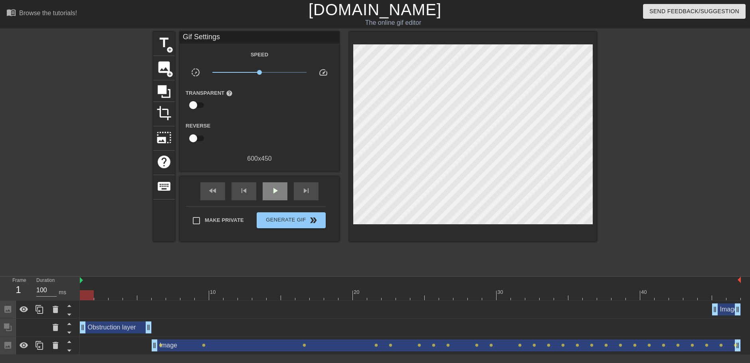
click at [275, 194] on span "play_arrow" at bounding box center [275, 191] width 10 height 10
click at [277, 193] on span "pause" at bounding box center [275, 191] width 10 height 10
click at [215, 297] on div at bounding box center [410, 295] width 661 height 10
drag, startPoint x: 215, startPoint y: 297, endPoint x: 153, endPoint y: 296, distance: 61.9
click at [155, 296] on div at bounding box center [159, 295] width 14 height 10
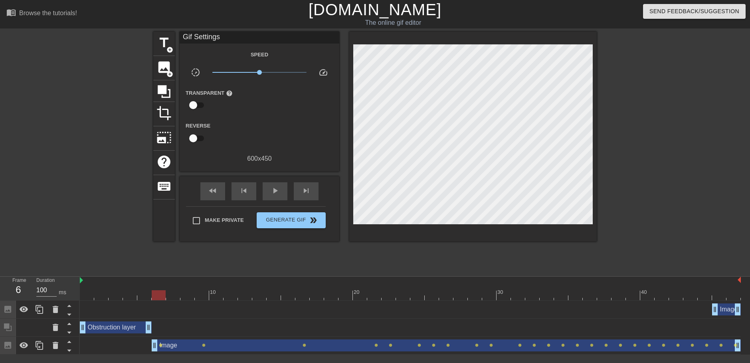
click at [140, 297] on div at bounding box center [410, 295] width 661 height 10
click at [312, 190] on div "skip_next" at bounding box center [306, 191] width 25 height 18
click at [163, 98] on div at bounding box center [164, 91] width 22 height 22
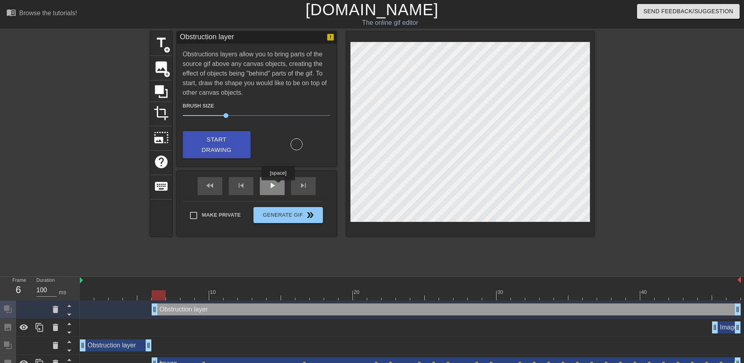
click at [278, 186] on div "play_arrow" at bounding box center [272, 186] width 25 height 18
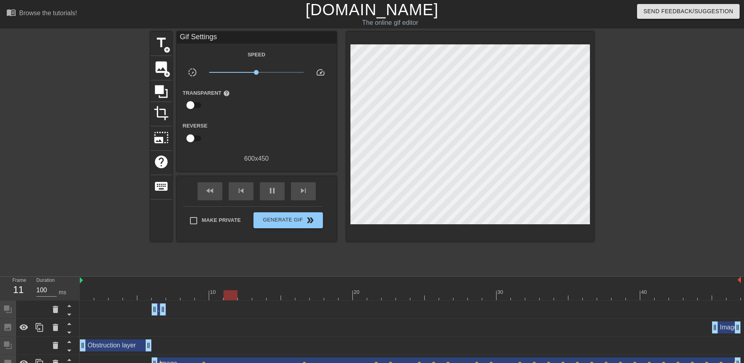
drag, startPoint x: 739, startPoint y: 307, endPoint x: 161, endPoint y: 301, distance: 579.0
click at [161, 301] on div "Obstruction layer drag_handle drag_handle" at bounding box center [410, 309] width 661 height 18
click at [268, 192] on span "pause" at bounding box center [273, 191] width 10 height 10
click at [243, 194] on span "skip_previous" at bounding box center [241, 191] width 10 height 10
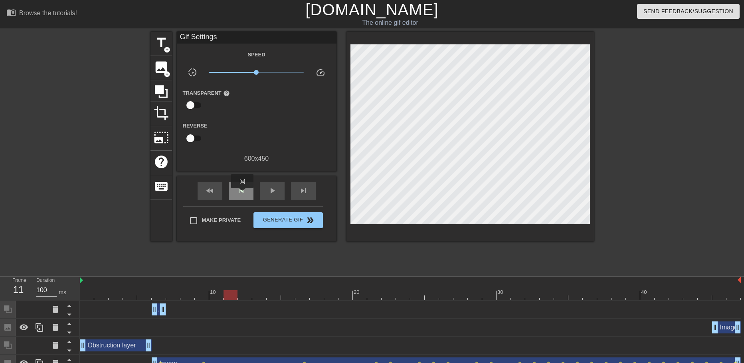
click at [243, 194] on span "skip_previous" at bounding box center [241, 191] width 10 height 10
click at [242, 194] on span "skip_previous" at bounding box center [241, 191] width 10 height 10
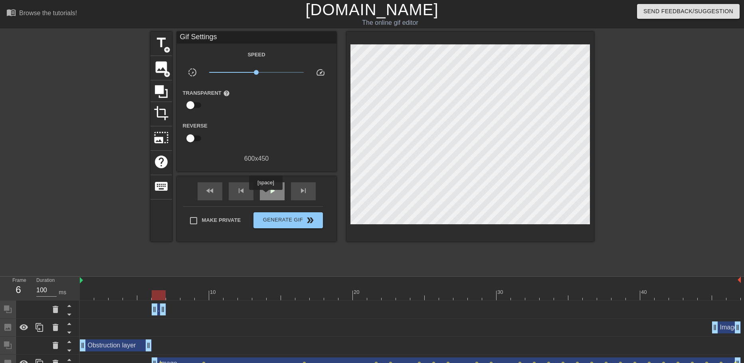
click at [266, 195] on div "play_arrow" at bounding box center [272, 191] width 25 height 18
click at [264, 194] on div "pause" at bounding box center [272, 191] width 25 height 18
drag, startPoint x: 161, startPoint y: 308, endPoint x: 174, endPoint y: 308, distance: 12.4
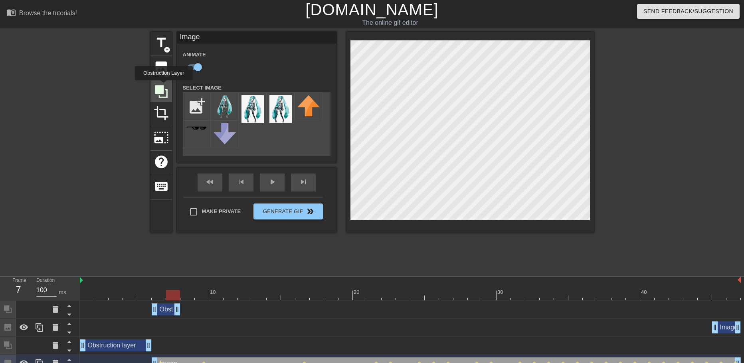
click at [165, 87] on icon at bounding box center [161, 91] width 15 height 15
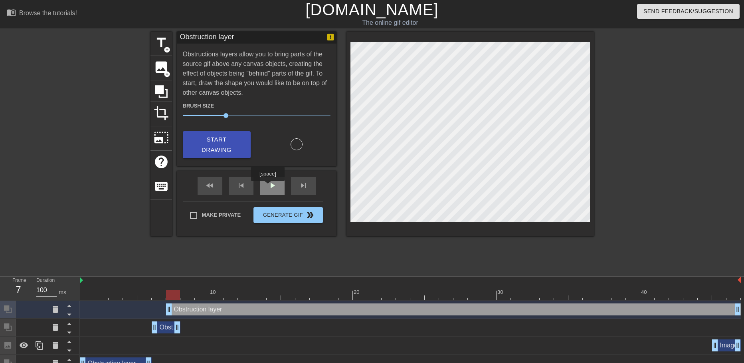
click at [271, 186] on span "play_arrow" at bounding box center [273, 185] width 10 height 10
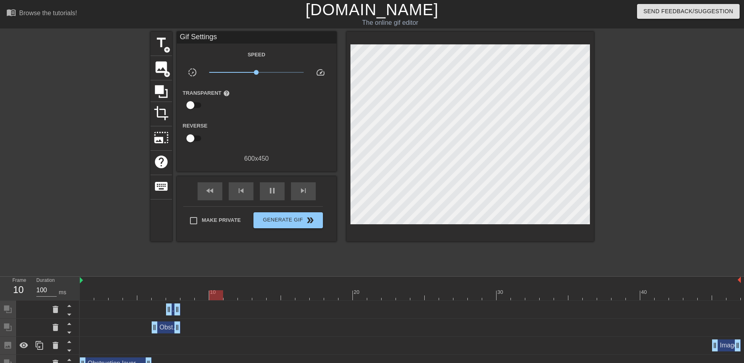
drag, startPoint x: 738, startPoint y: 310, endPoint x: 170, endPoint y: 307, distance: 568.6
click at [171, 293] on div at bounding box center [410, 295] width 661 height 10
drag, startPoint x: 167, startPoint y: 308, endPoint x: 149, endPoint y: 311, distance: 17.5
click at [149, 311] on div "Obstruction layer drag_handle drag_handle" at bounding box center [410, 309] width 661 height 12
